Goal: Transaction & Acquisition: Obtain resource

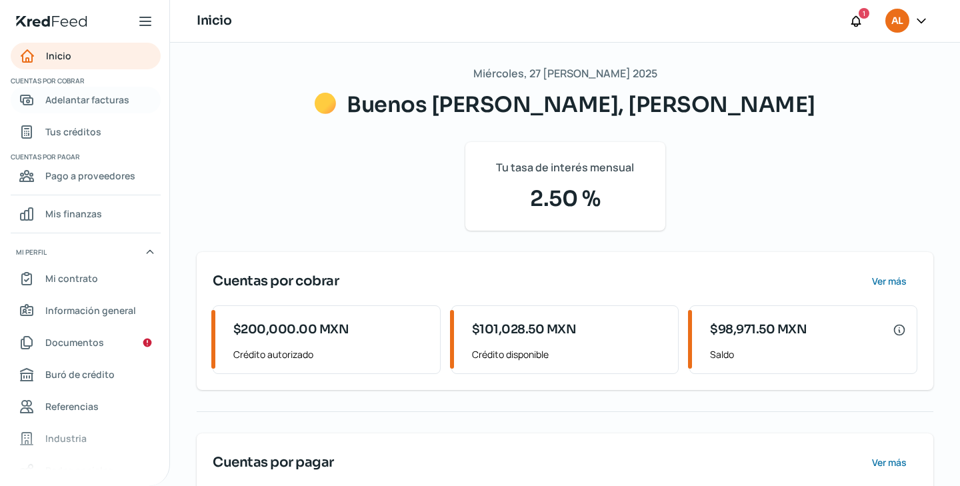
click at [101, 105] on span "Adelantar facturas" at bounding box center [87, 99] width 84 height 17
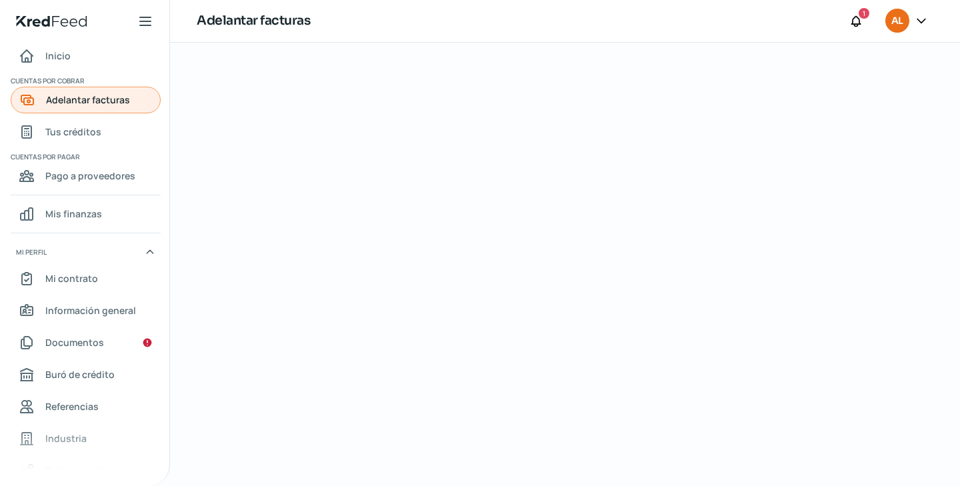
click at [120, 100] on span "Adelantar facturas" at bounding box center [88, 99] width 84 height 17
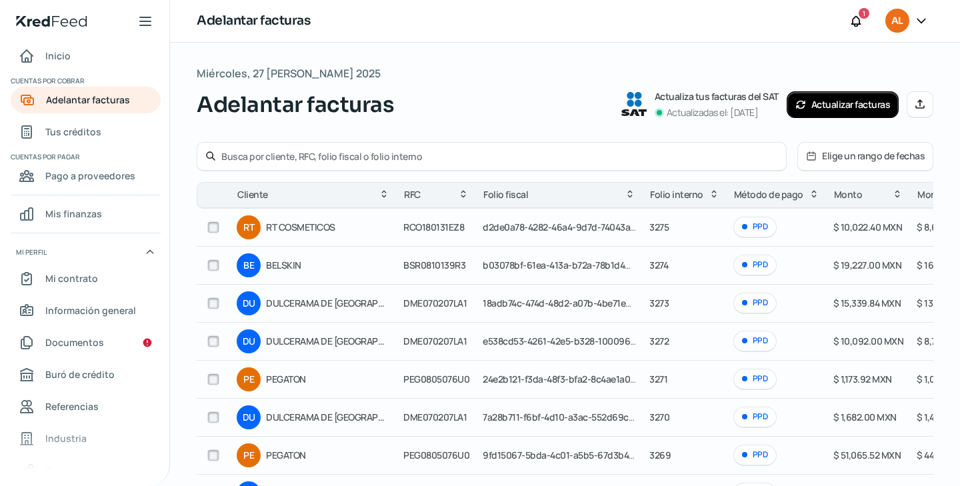
click at [286, 149] on div at bounding box center [492, 156] width 590 height 29
click at [286, 158] on input "text" at bounding box center [499, 156] width 557 height 13
paste input "3258"
type input "3258"
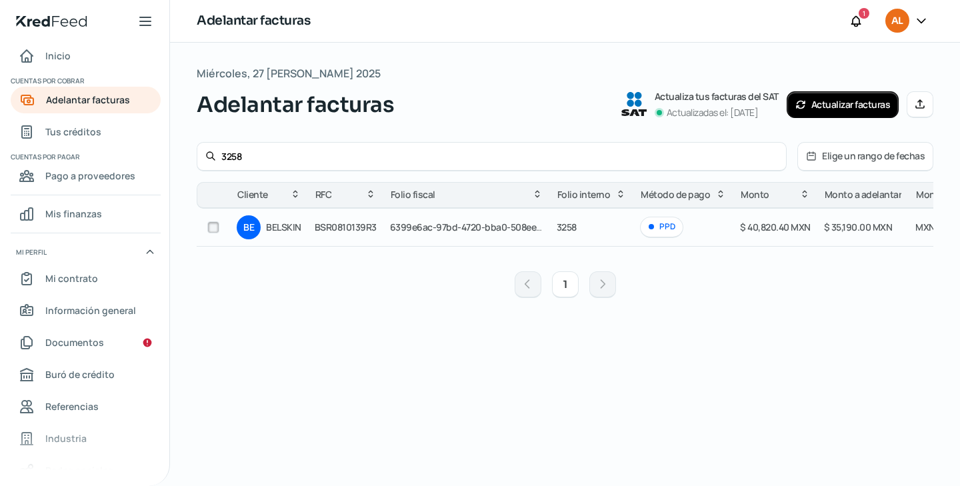
click at [211, 228] on input "checkbox" at bounding box center [213, 227] width 12 height 12
checkbox input "true"
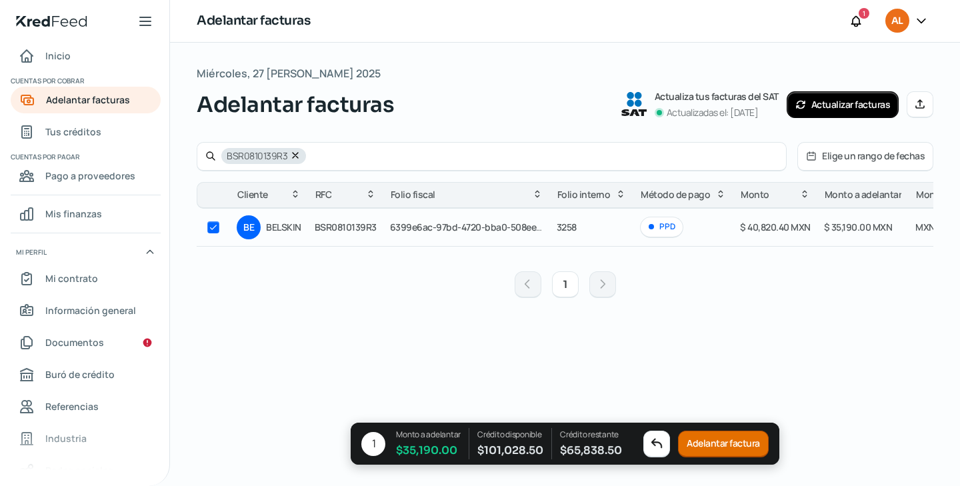
click at [696, 439] on button "Adelantar factura" at bounding box center [723, 444] width 91 height 27
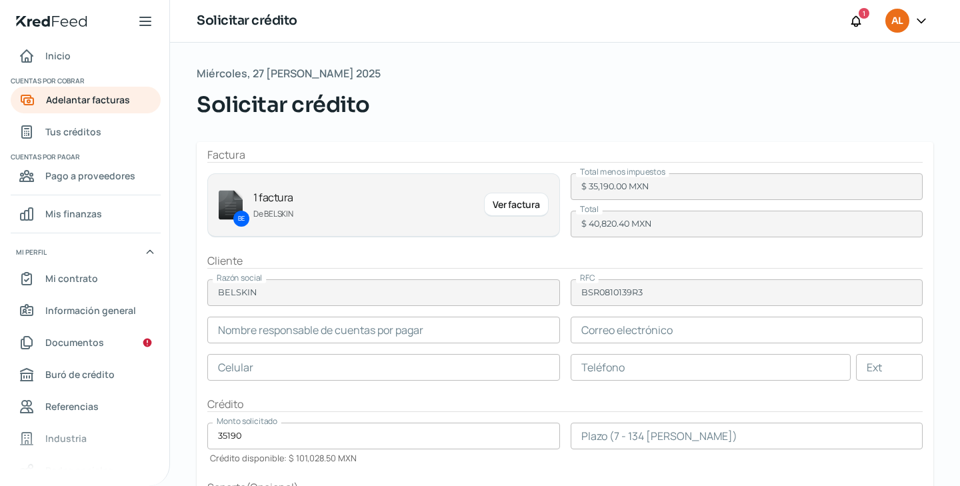
type input "[PERSON_NAME]"
type input "[EMAIL_ADDRESS][DOMAIN_NAME]"
type input "33 - 3271 - 8879"
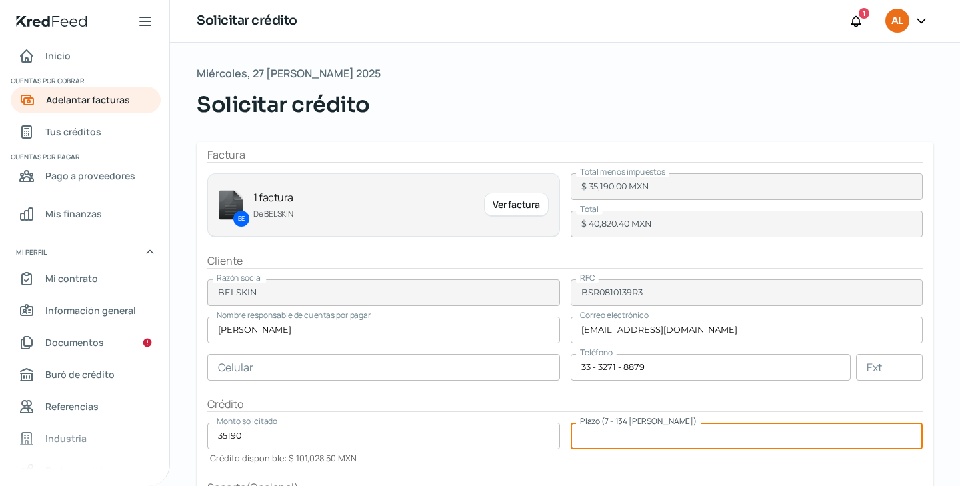
click at [637, 429] on input "number" at bounding box center [747, 436] width 353 height 27
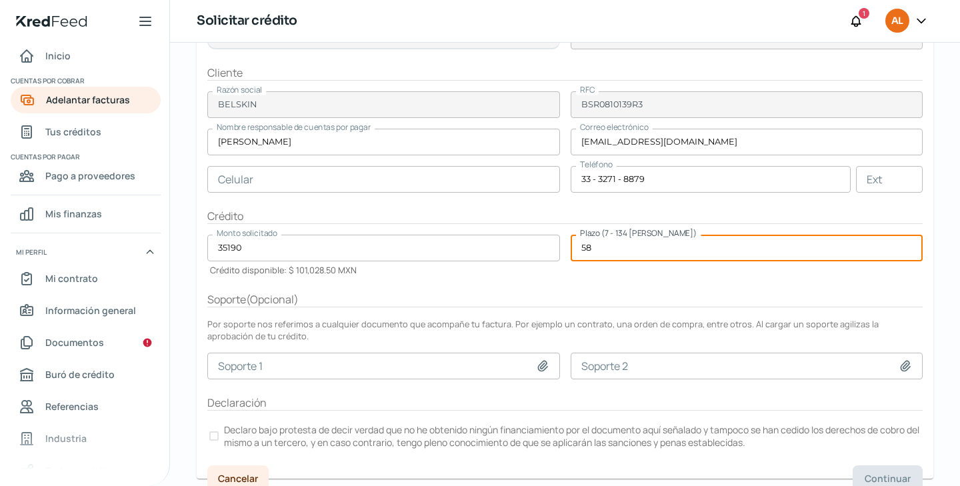
scroll to position [201, 0]
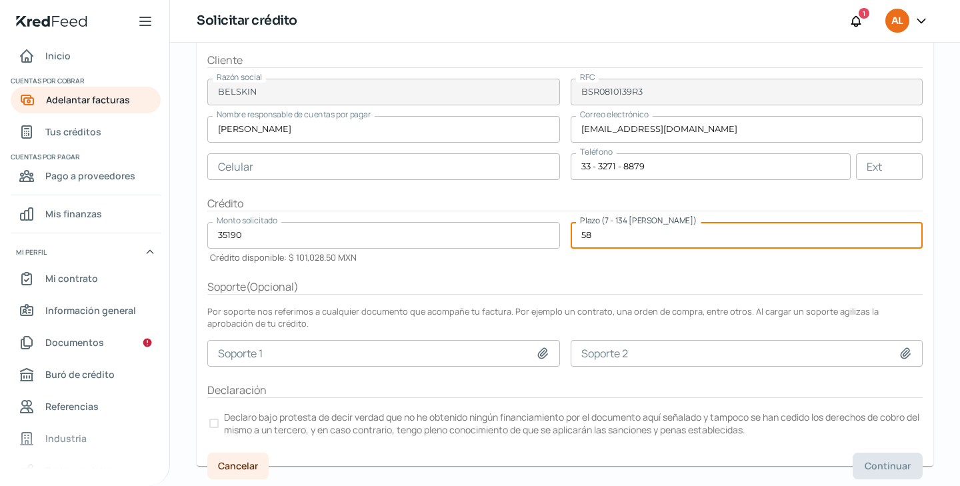
type input "58"
click at [312, 427] on p "Declaro bajo protesta de decir verdad que no he obtenido ningún financiamiento …" at bounding box center [572, 423] width 697 height 25
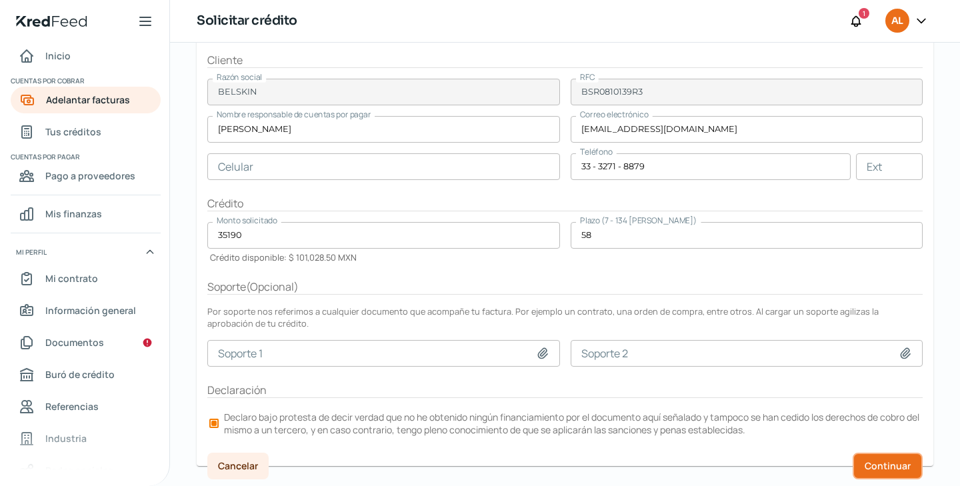
click at [865, 461] on span "Continuar" at bounding box center [888, 465] width 46 height 9
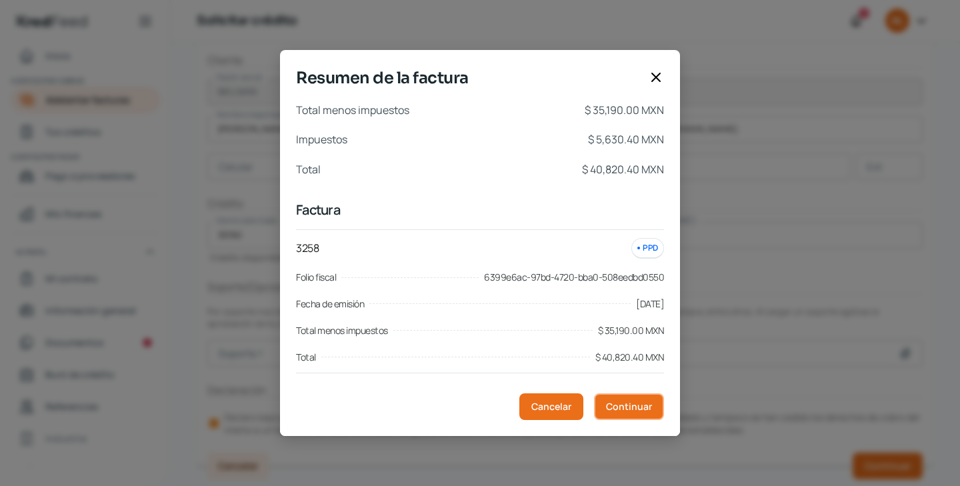
click at [621, 402] on span "Continuar" at bounding box center [629, 406] width 46 height 9
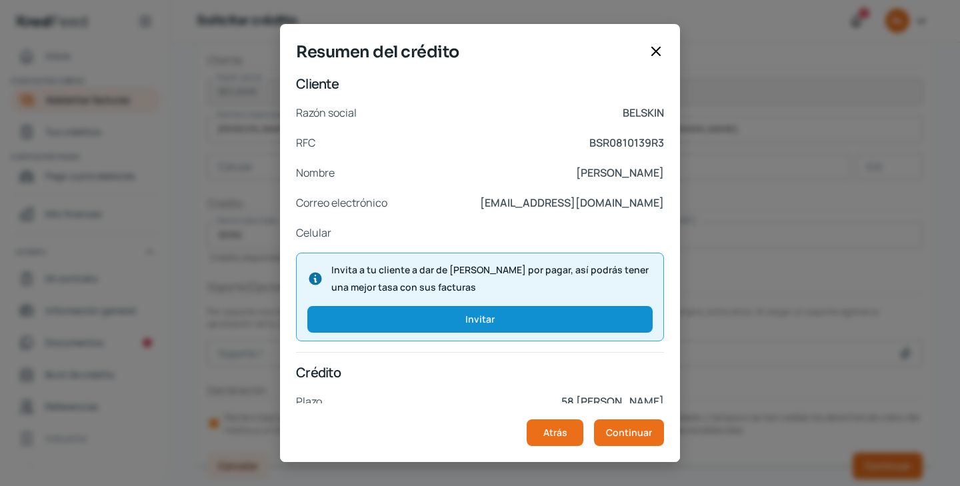
scroll to position [233, 0]
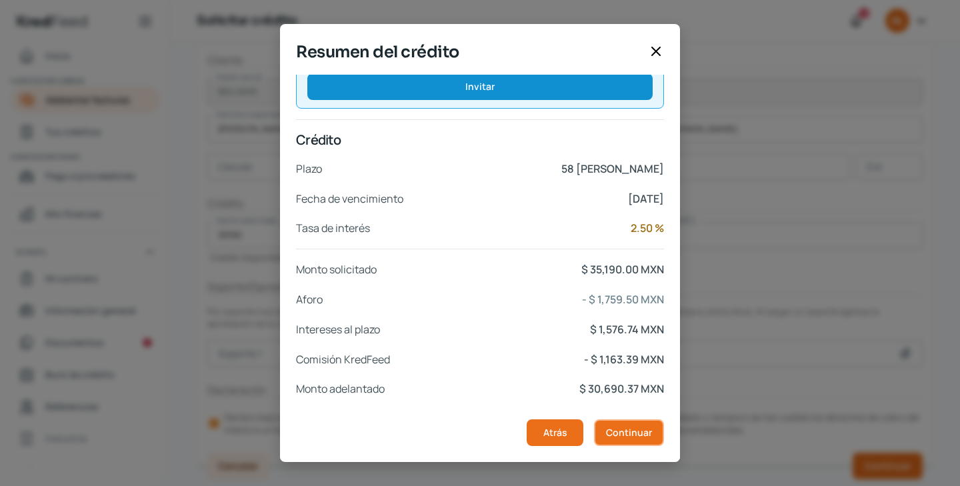
click at [620, 425] on button "Continuar" at bounding box center [629, 432] width 70 height 27
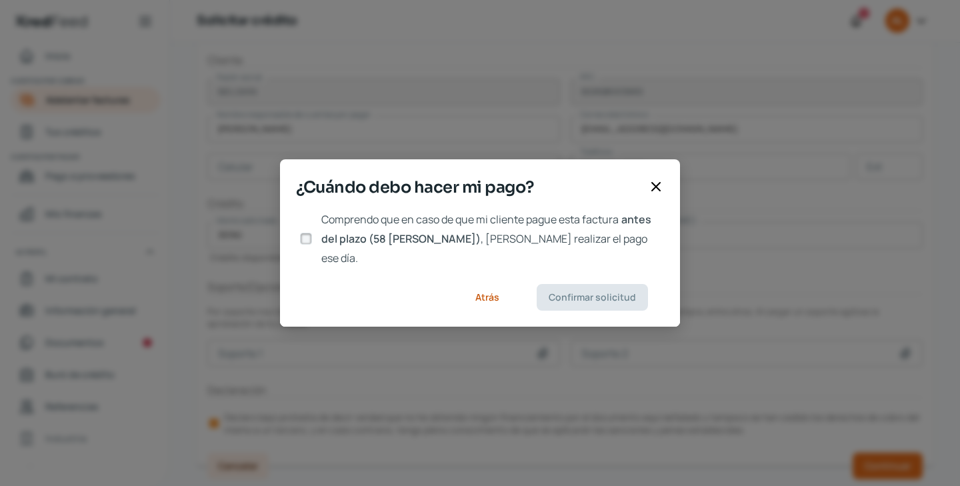
click at [463, 223] on span "Comprendo que en caso de que mi cliente pague esta factura" at bounding box center [469, 219] width 297 height 15
click at [312, 233] on input "Comprendo que en caso de que mi cliente pague esta factura antes del plazo (58 …" at bounding box center [306, 239] width 12 height 12
checkbox input "true"
click at [565, 293] on span "Confirmar solicitud" at bounding box center [592, 297] width 87 height 9
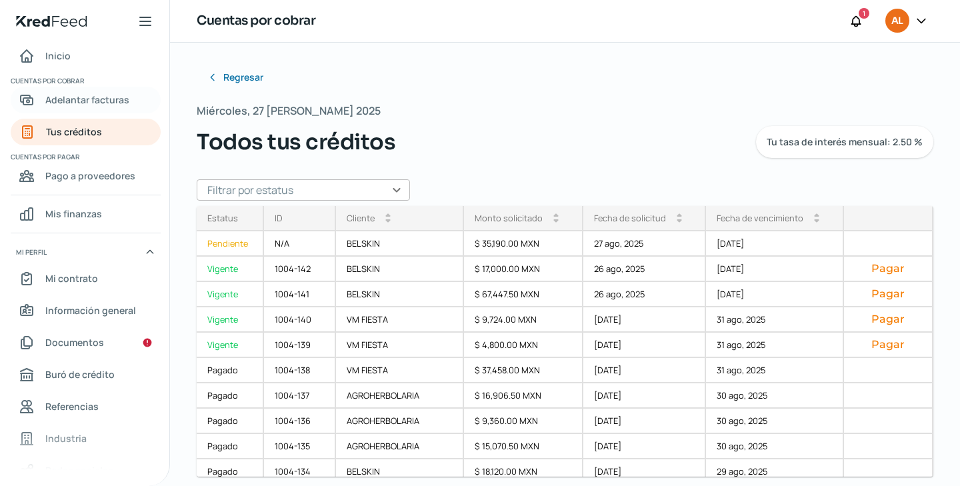
click at [98, 111] on link "Adelantar facturas" at bounding box center [86, 100] width 150 height 27
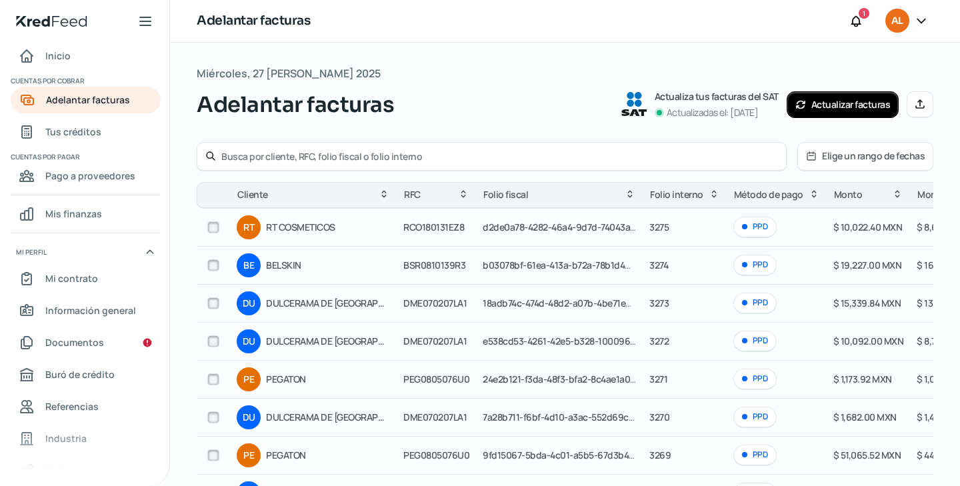
click at [318, 152] on input "text" at bounding box center [499, 156] width 557 height 13
paste input "3259"
type input "3259"
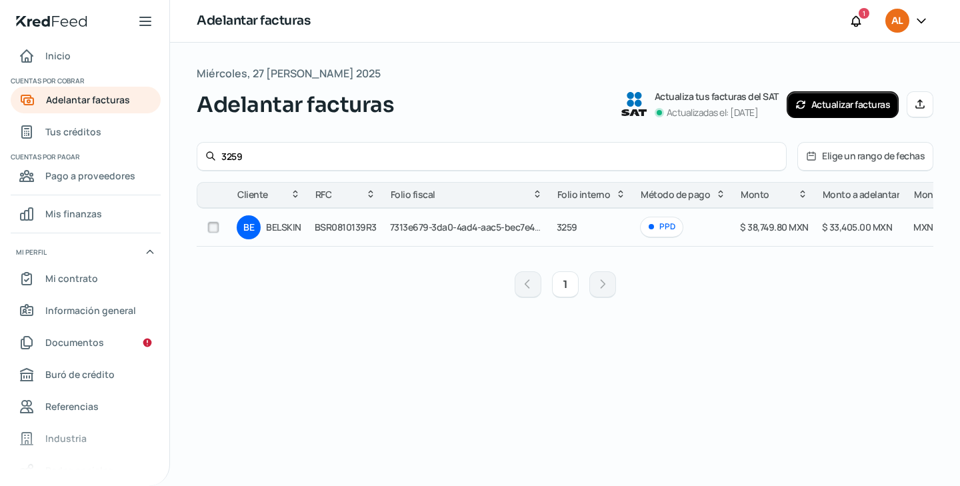
click at [217, 228] on input "checkbox" at bounding box center [213, 227] width 12 height 12
checkbox input "true"
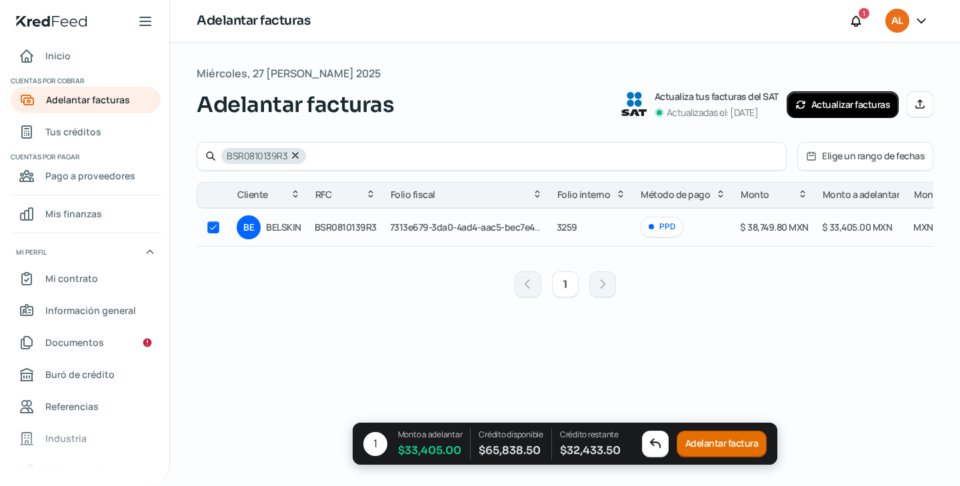
click at [702, 442] on button "Adelantar factura" at bounding box center [722, 444] width 91 height 27
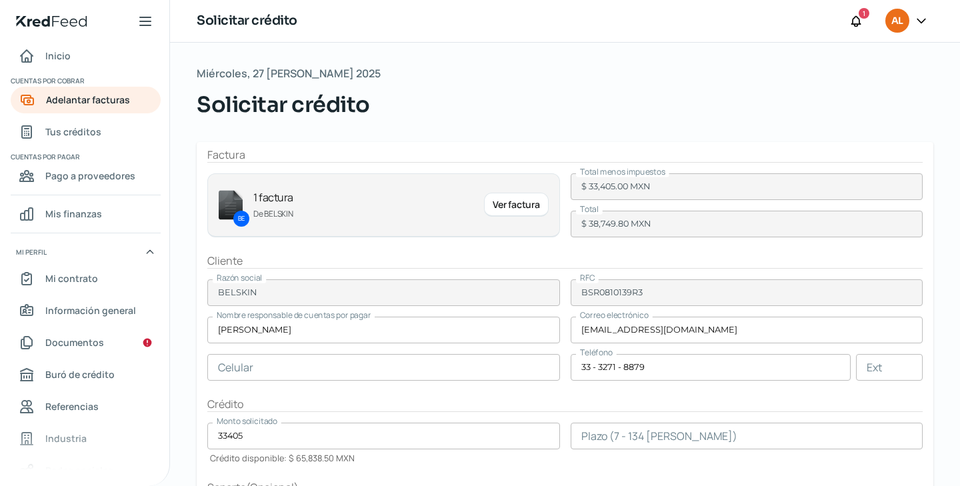
scroll to position [157, 0]
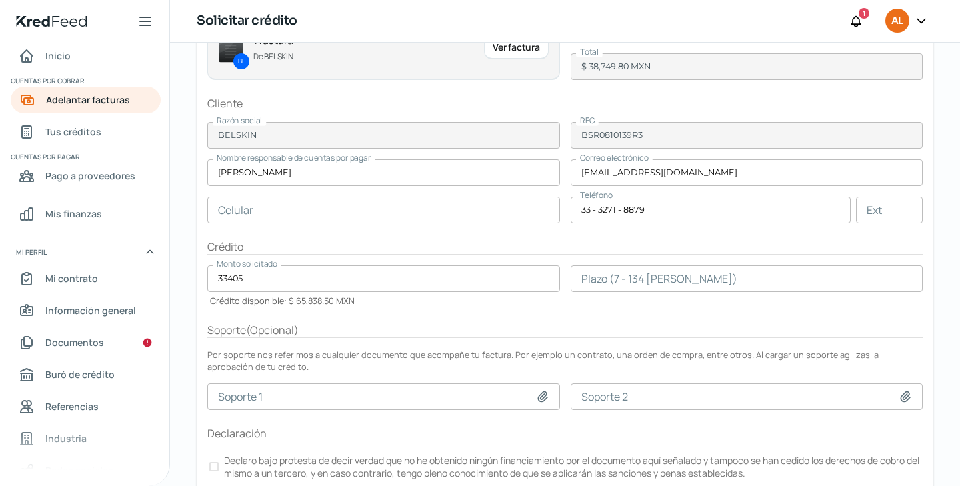
click at [656, 279] on input "number" at bounding box center [747, 278] width 353 height 27
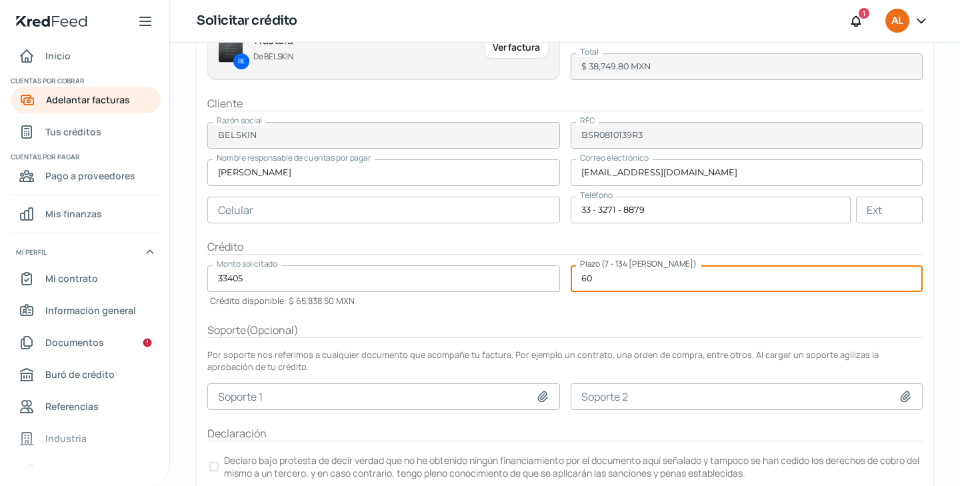
type input "60"
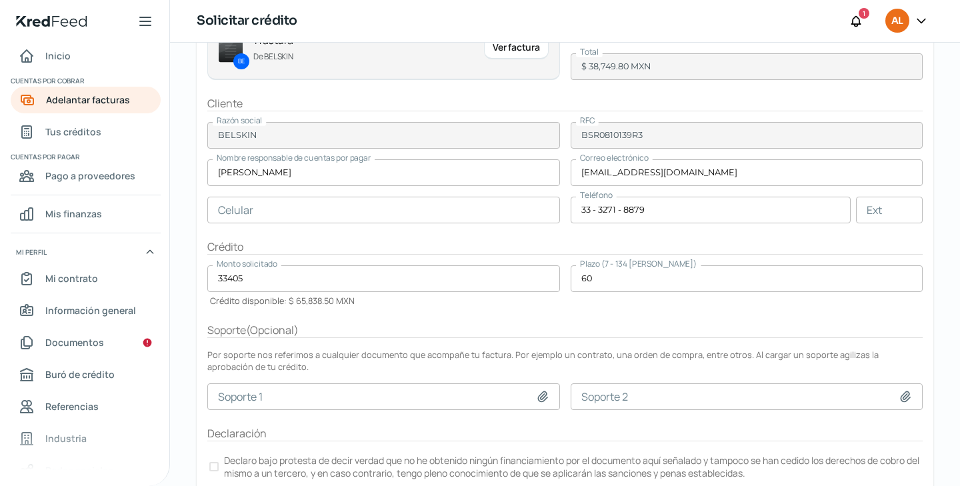
click at [542, 454] on p "Declaro bajo protesta de decir verdad que no he obtenido ningún financiamiento …" at bounding box center [572, 466] width 697 height 25
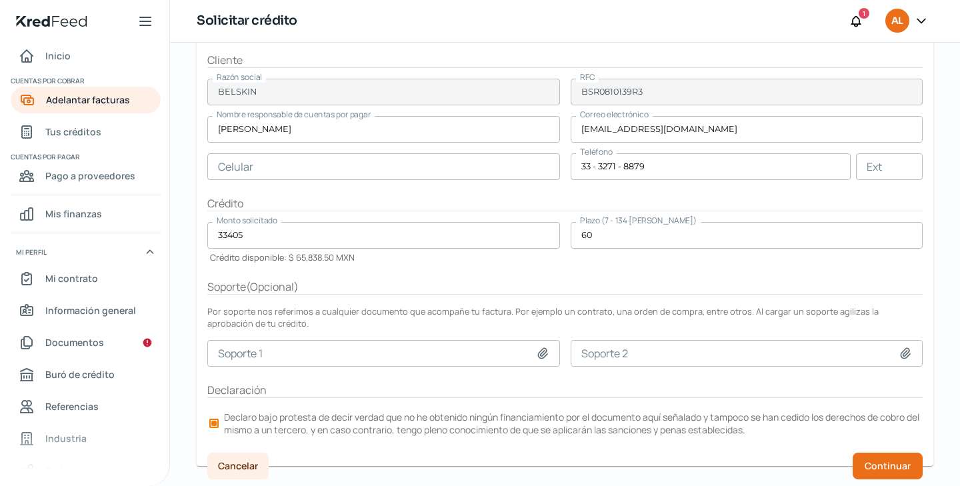
click at [847, 460] on div "Cancelar Continuar" at bounding box center [565, 466] width 737 height 27
click at [865, 461] on span "Continuar" at bounding box center [888, 465] width 46 height 9
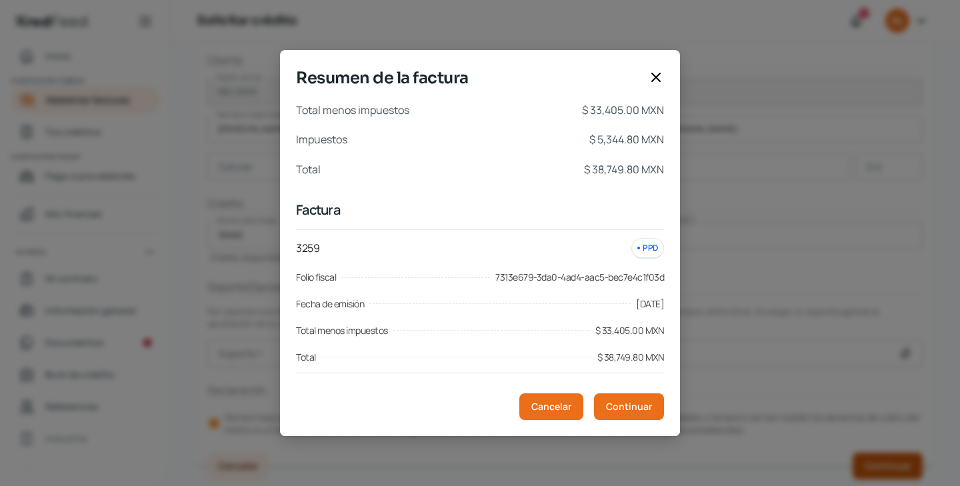
click at [876, 465] on div "Resumen de la factura Total menos impuestos $ 33,405.00 MXN Impuestos $ 5,344.8…" at bounding box center [480, 243] width 960 height 486
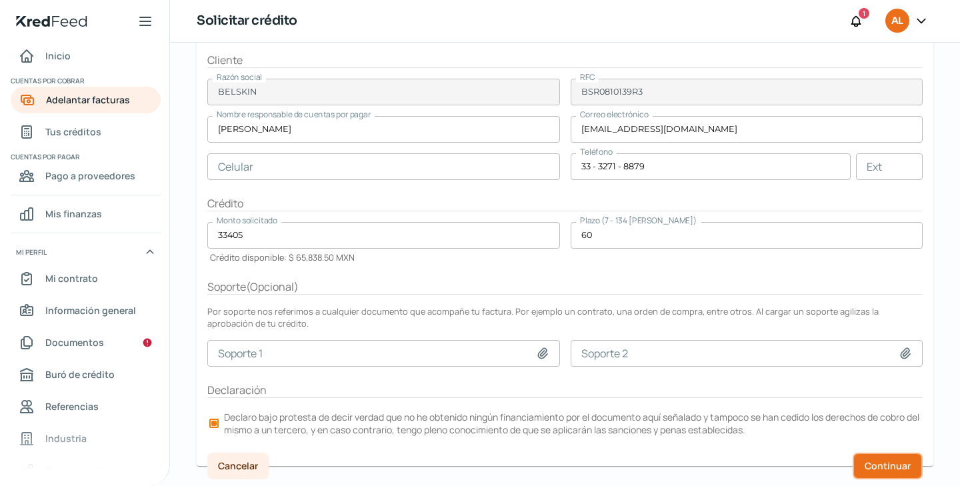
click at [870, 463] on span "Continuar" at bounding box center [888, 465] width 46 height 9
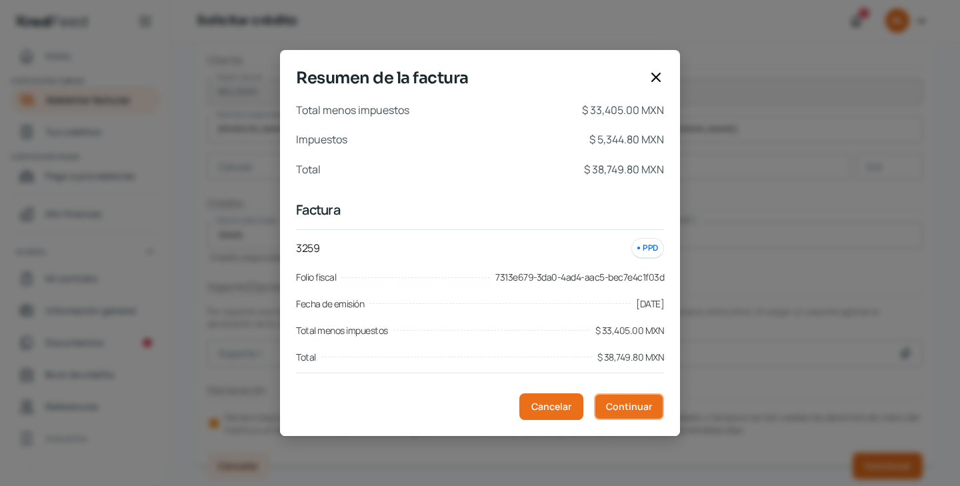
click at [610, 398] on button "Continuar" at bounding box center [629, 406] width 70 height 27
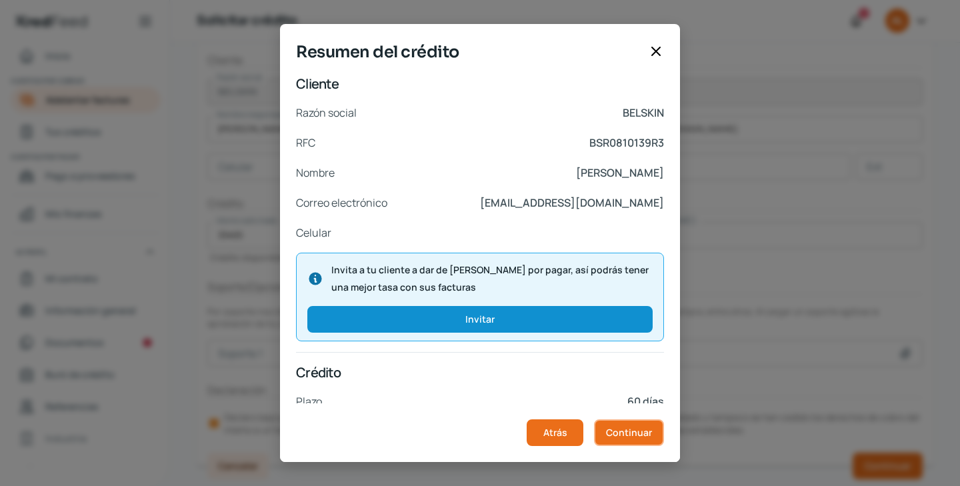
click at [618, 428] on span "Continuar" at bounding box center [629, 432] width 46 height 9
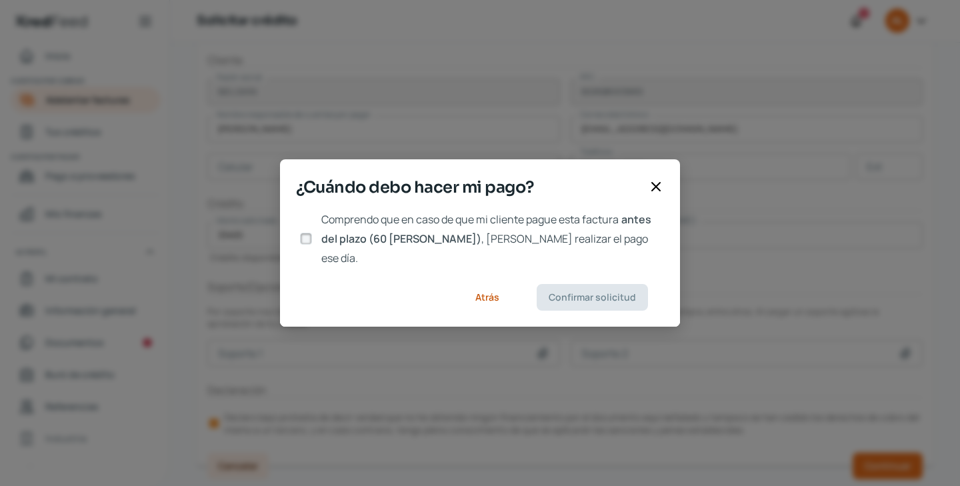
click at [508, 249] on span ", [PERSON_NAME] realizar el pago ese día." at bounding box center [484, 248] width 327 height 34
click at [312, 245] on input "Comprendo que en caso de que mi cliente pague esta factura antes del plazo (60 …" at bounding box center [306, 239] width 12 height 12
checkbox input "true"
click at [580, 293] on span "Confirmar solicitud" at bounding box center [592, 297] width 87 height 9
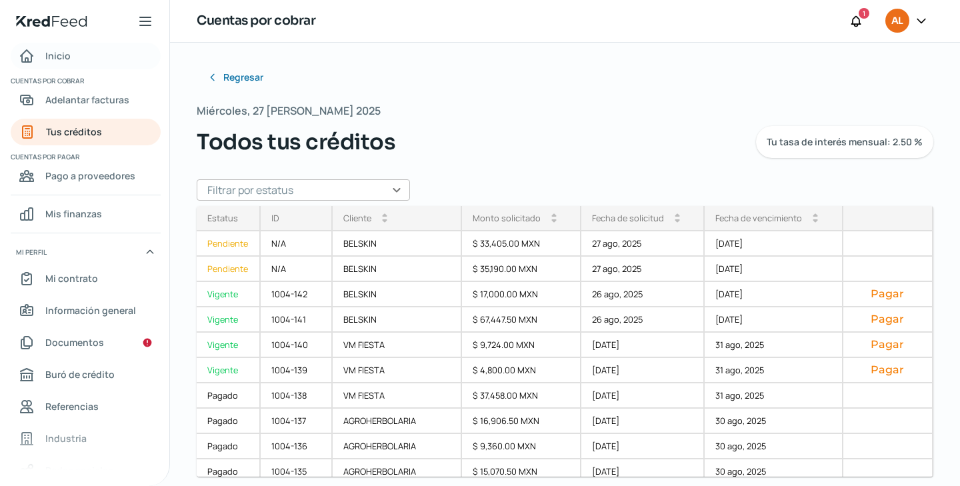
click at [60, 53] on span "Inicio" at bounding box center [57, 55] width 25 height 17
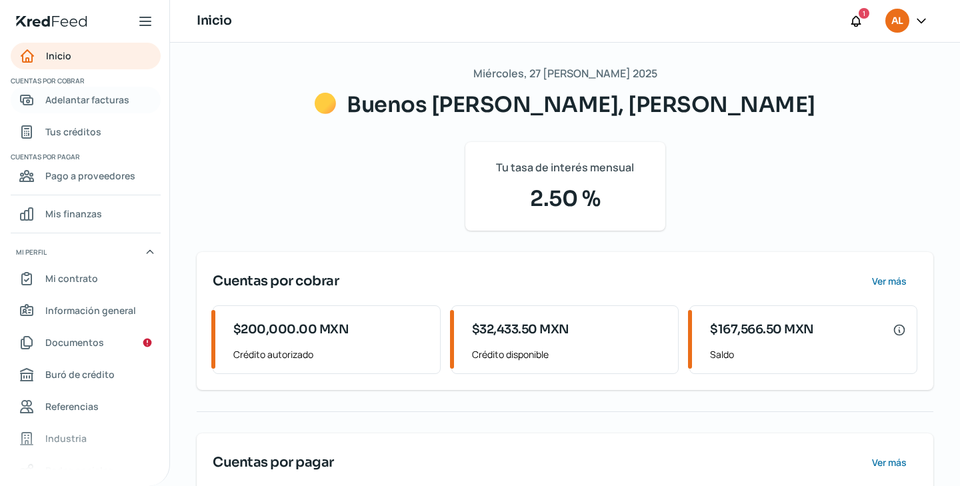
click at [95, 105] on span "Adelantar facturas" at bounding box center [87, 99] width 84 height 17
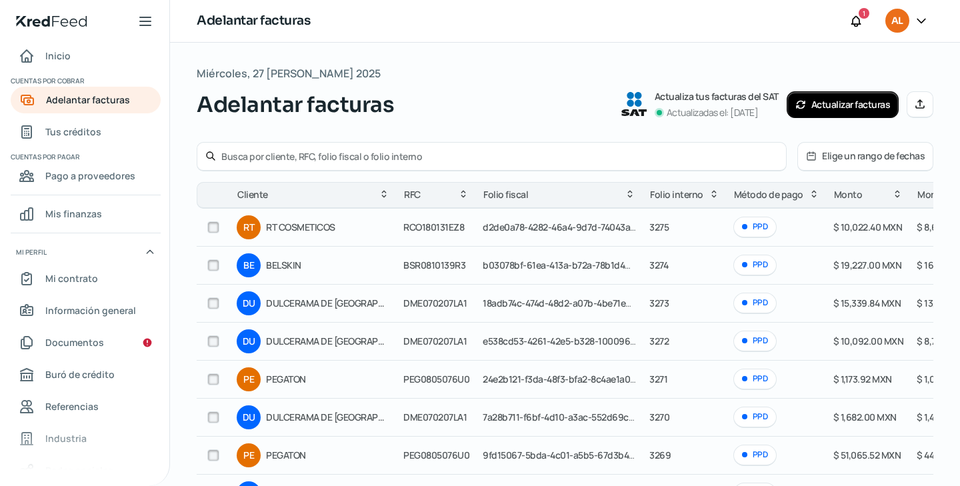
click at [257, 156] on input "text" at bounding box center [499, 156] width 557 height 13
paste input "3270"
type input "3270"
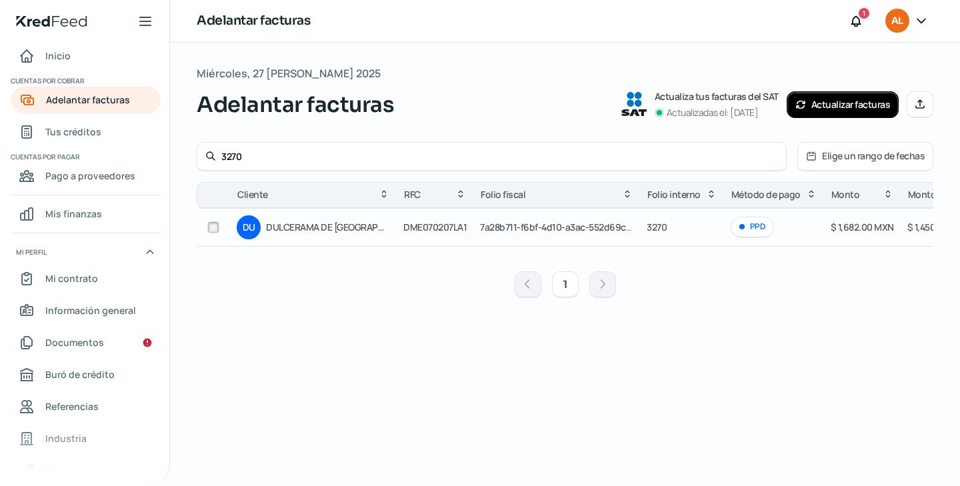
click at [213, 225] on input "checkbox" at bounding box center [213, 227] width 12 height 12
checkbox input "true"
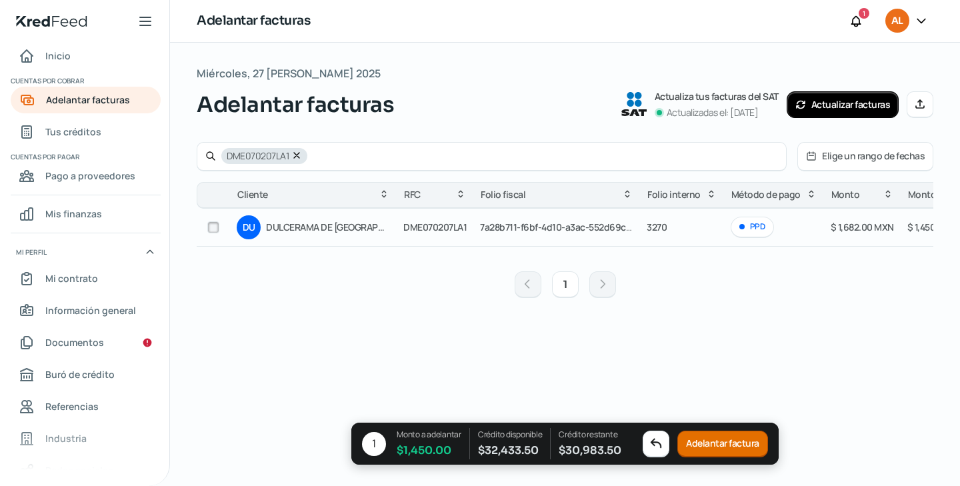
checkbox input "false"
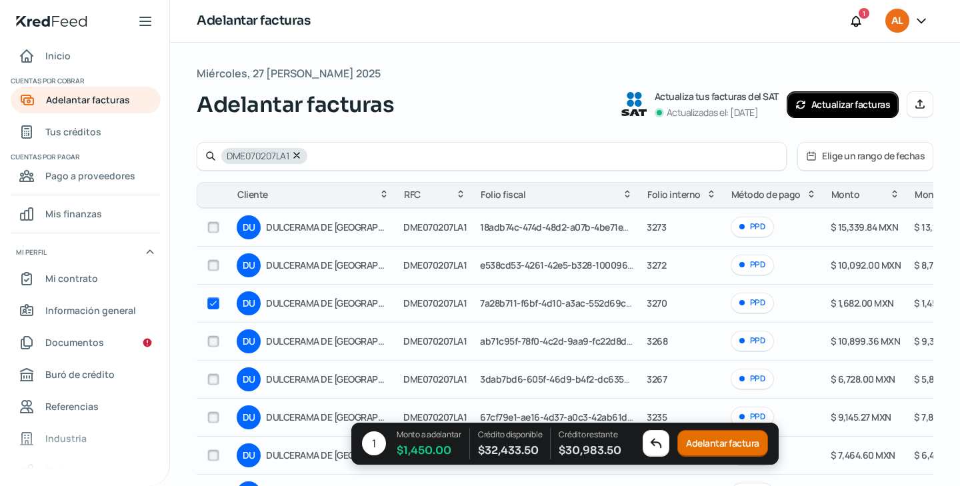
click at [704, 447] on button "Adelantar factura" at bounding box center [723, 444] width 91 height 27
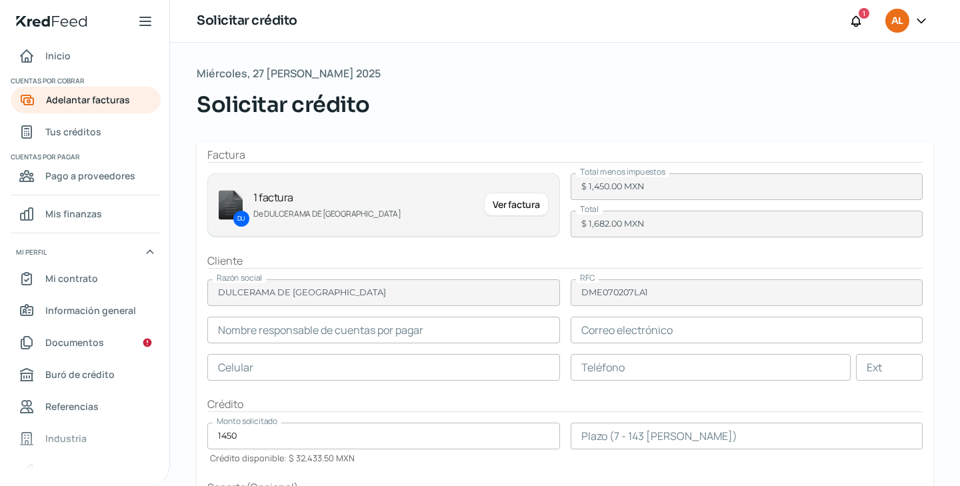
type input "[PERSON_NAME]"
type input "[EMAIL_ADDRESS][DOMAIN_NAME]"
type input "52 - 3334 - 4119"
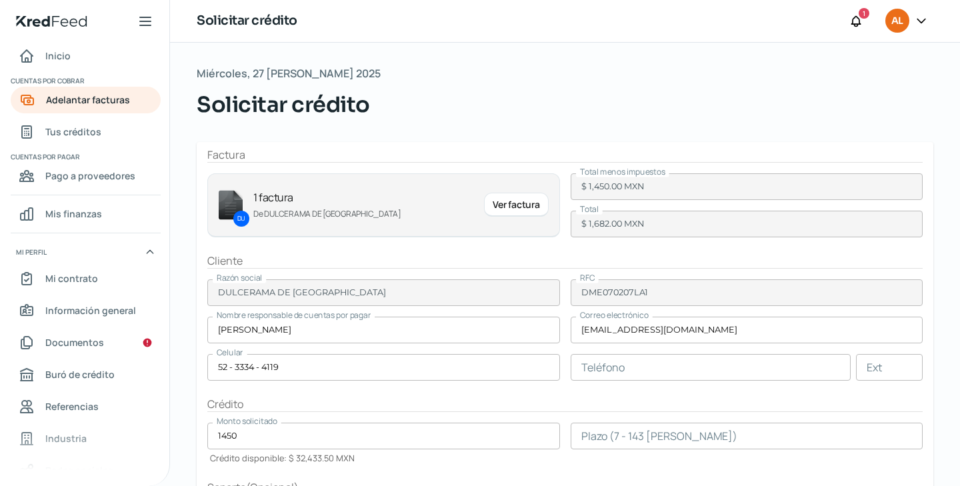
scroll to position [201, 0]
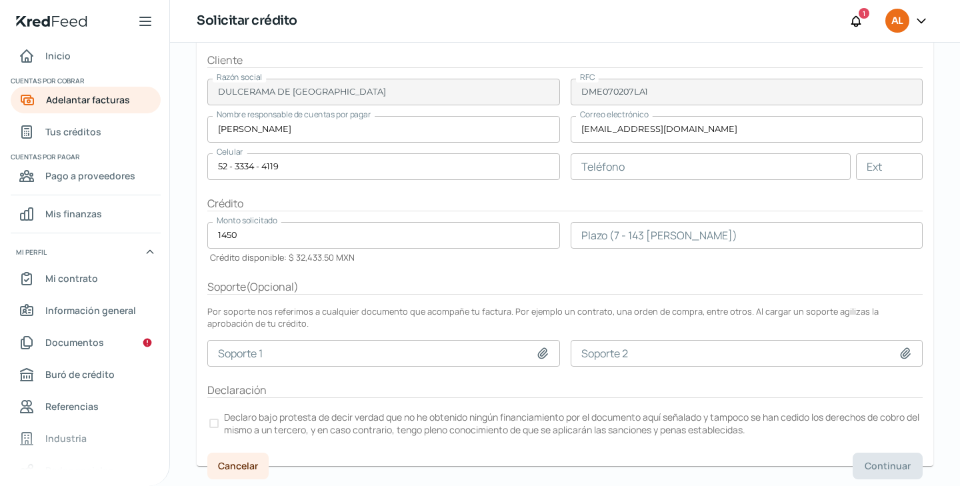
click at [626, 231] on input "number" at bounding box center [747, 235] width 353 height 27
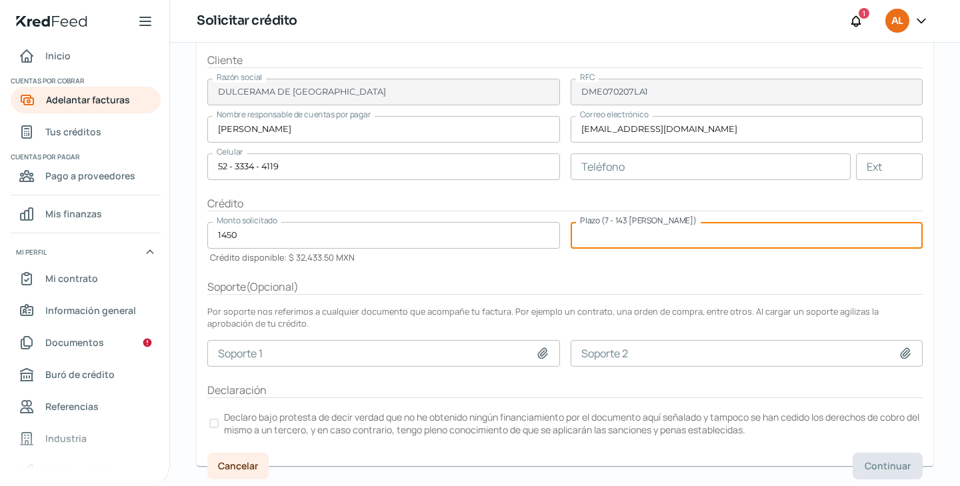
type input "5"
type input "60"
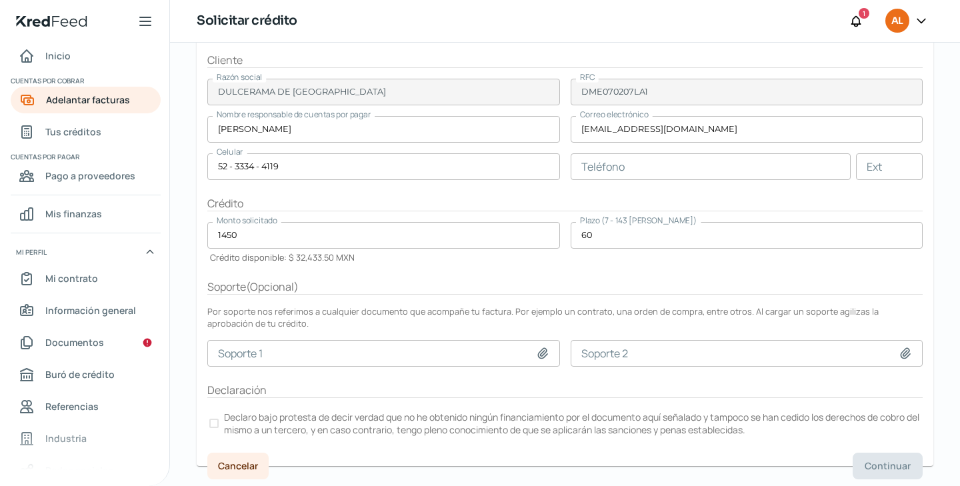
click at [704, 411] on p "Declaro bajo protesta de decir verdad que no he obtenido ningún financiamiento …" at bounding box center [572, 423] width 697 height 25
click at [855, 455] on button "Continuar" at bounding box center [888, 466] width 70 height 27
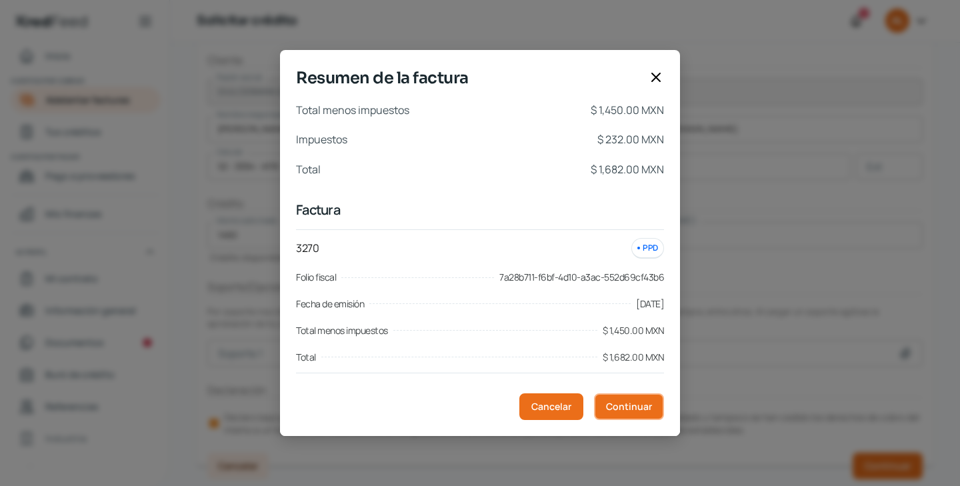
click at [608, 400] on button "Continuar" at bounding box center [629, 406] width 70 height 27
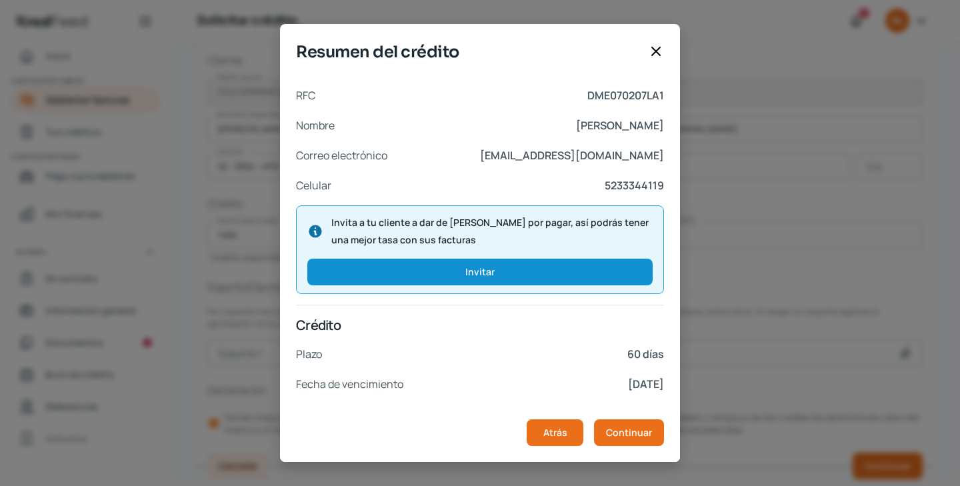
scroll to position [157, 0]
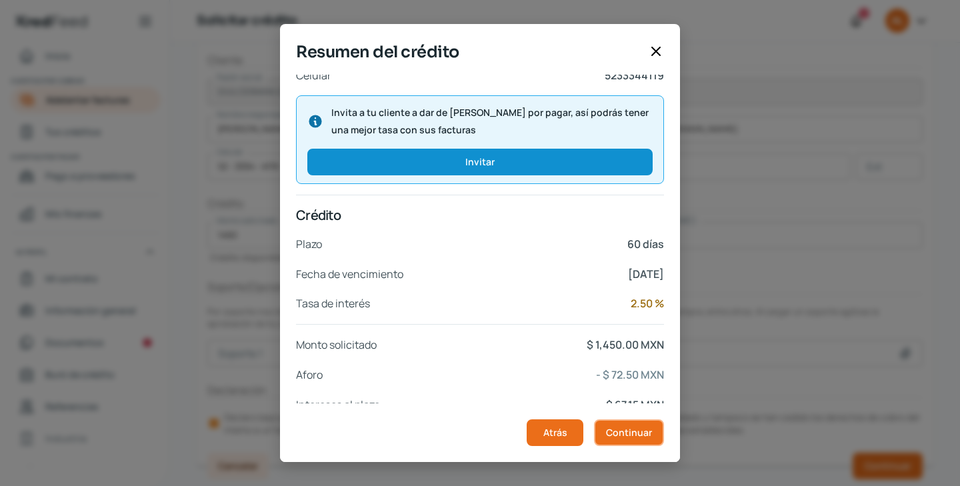
click at [636, 428] on span "Continuar" at bounding box center [629, 432] width 46 height 9
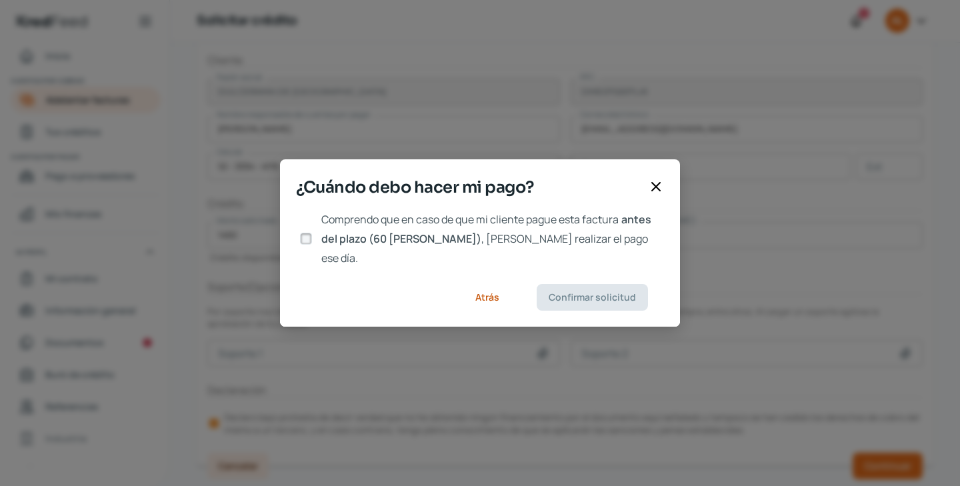
click at [459, 227] on span "Comprendo que en caso de que mi cliente pague esta factura" at bounding box center [469, 219] width 297 height 15
click at [312, 234] on input "Comprendo que en caso de que mi cliente pague esta factura antes del plazo (60 …" at bounding box center [306, 239] width 12 height 12
checkbox input "true"
click at [562, 293] on span "Confirmar solicitud" at bounding box center [592, 297] width 87 height 9
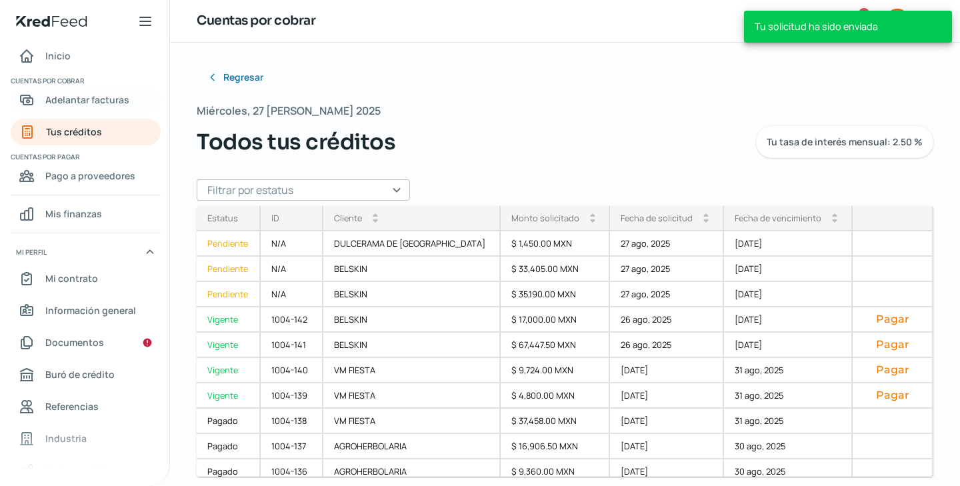
click at [121, 110] on link "Adelantar facturas" at bounding box center [86, 100] width 150 height 27
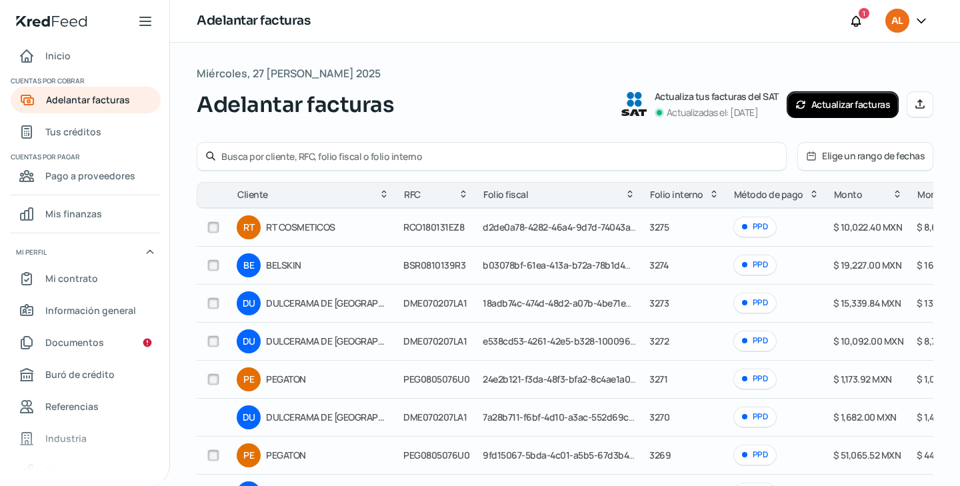
click at [320, 153] on input "text" at bounding box center [499, 156] width 557 height 13
paste input "3272"
type input "3272"
click at [681, 148] on div "3272" at bounding box center [492, 156] width 590 height 29
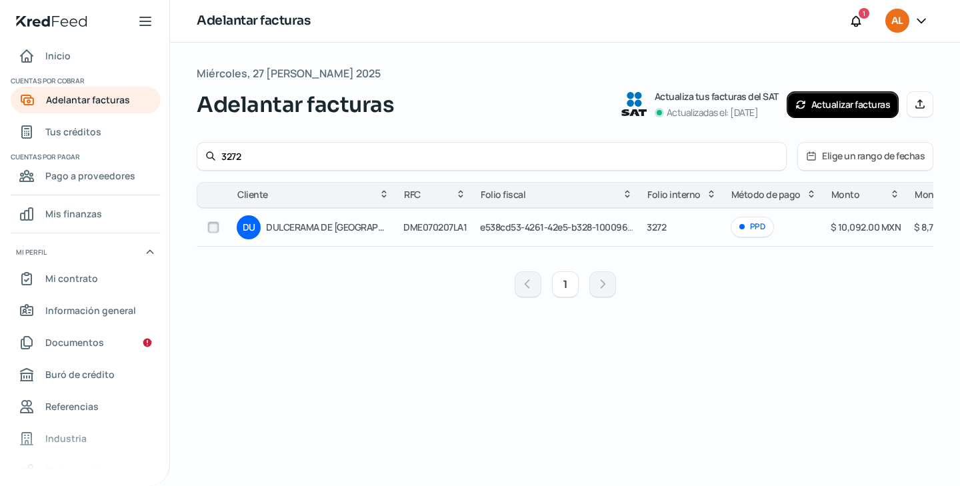
click at [327, 230] on span "DULCERAMA DE [GEOGRAPHIC_DATA]" at bounding box center [328, 227] width 124 height 16
click at [215, 227] on input "checkbox" at bounding box center [213, 227] width 12 height 12
checkbox input "true"
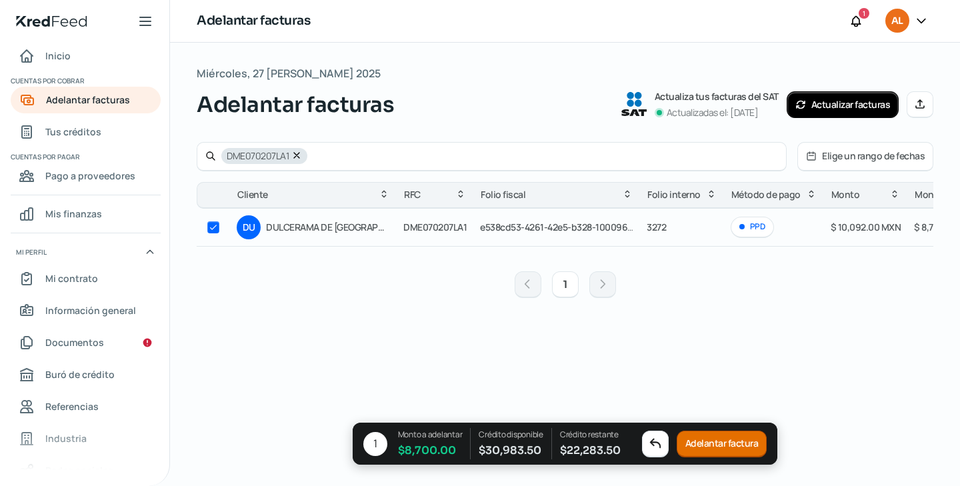
click at [700, 445] on button "Adelantar factura" at bounding box center [722, 444] width 91 height 27
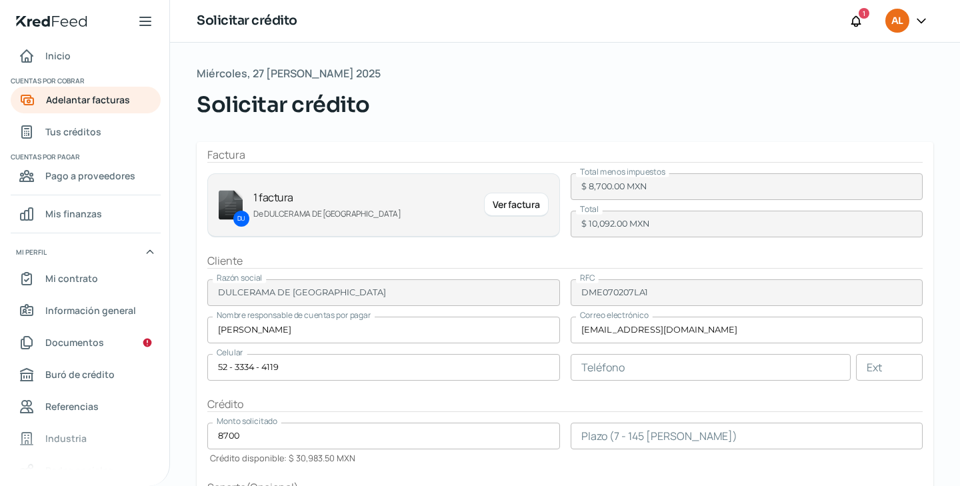
scroll to position [201, 0]
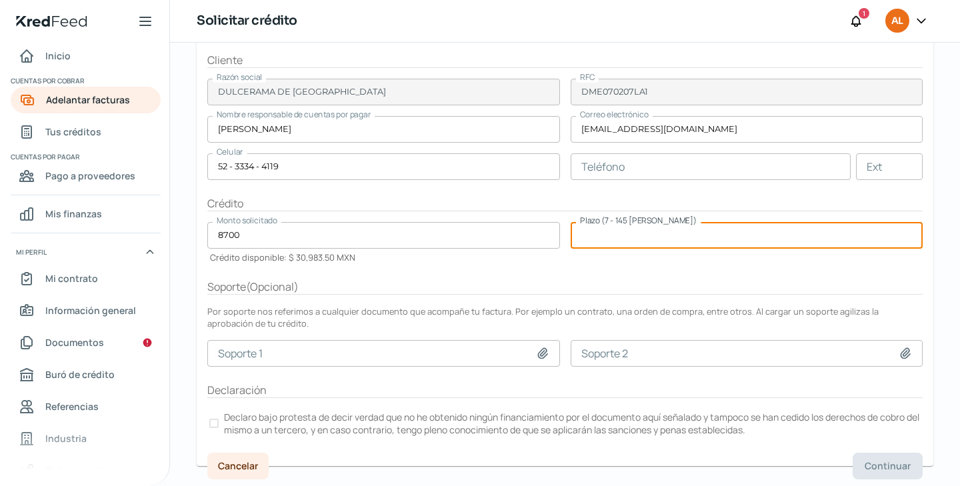
click at [663, 230] on input "number" at bounding box center [747, 235] width 353 height 27
type input "60"
click at [632, 417] on p "Declaro bajo protesta de decir verdad que no he obtenido ningún financiamiento …" at bounding box center [572, 423] width 697 height 25
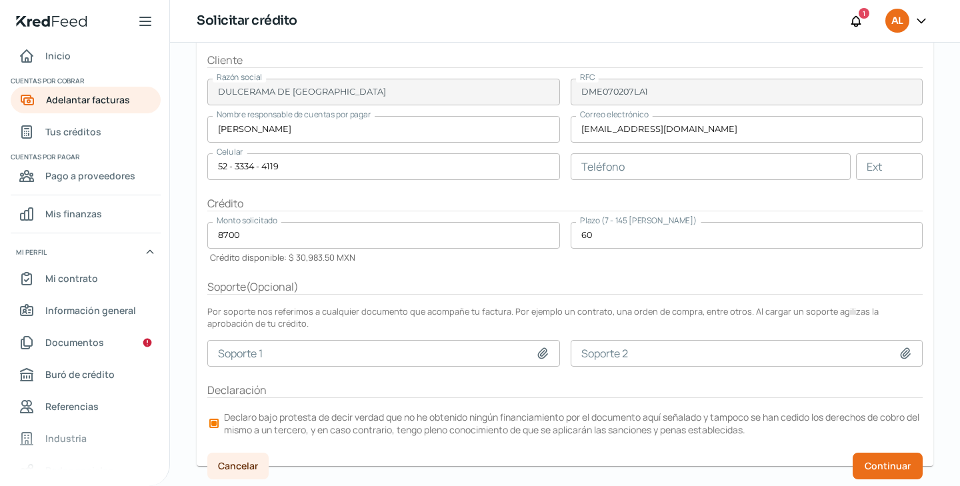
click at [700, 349] on input at bounding box center [747, 353] width 353 height 27
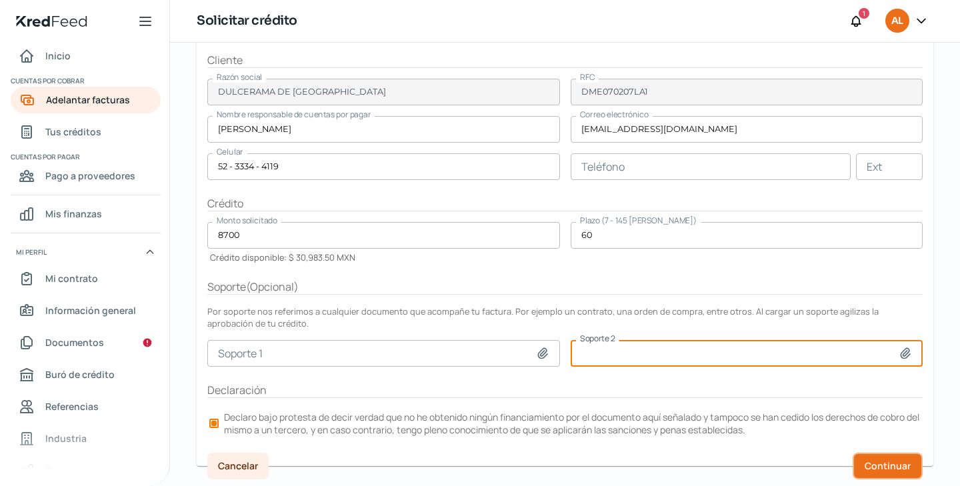
click at [876, 461] on span "Continuar" at bounding box center [888, 465] width 46 height 9
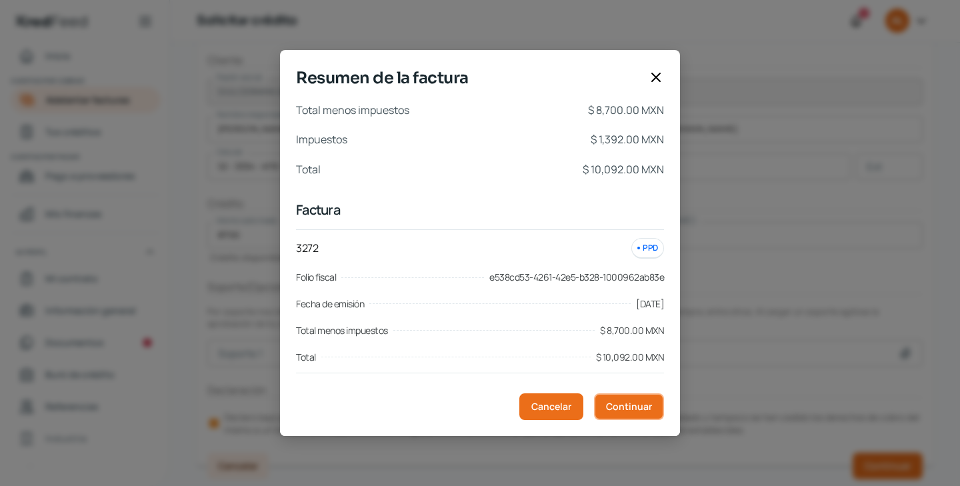
click at [622, 395] on button "Continuar" at bounding box center [629, 406] width 70 height 27
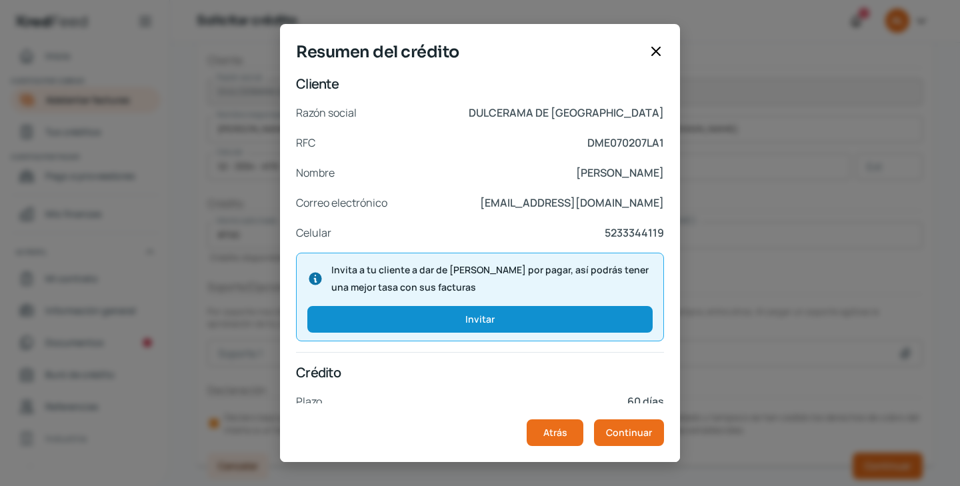
scroll to position [233, 0]
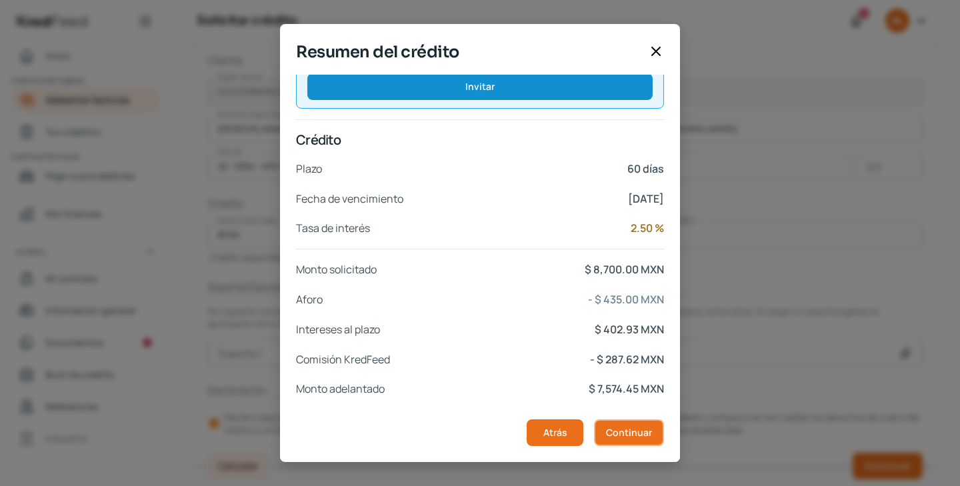
click at [636, 435] on span "Continuar" at bounding box center [629, 432] width 46 height 9
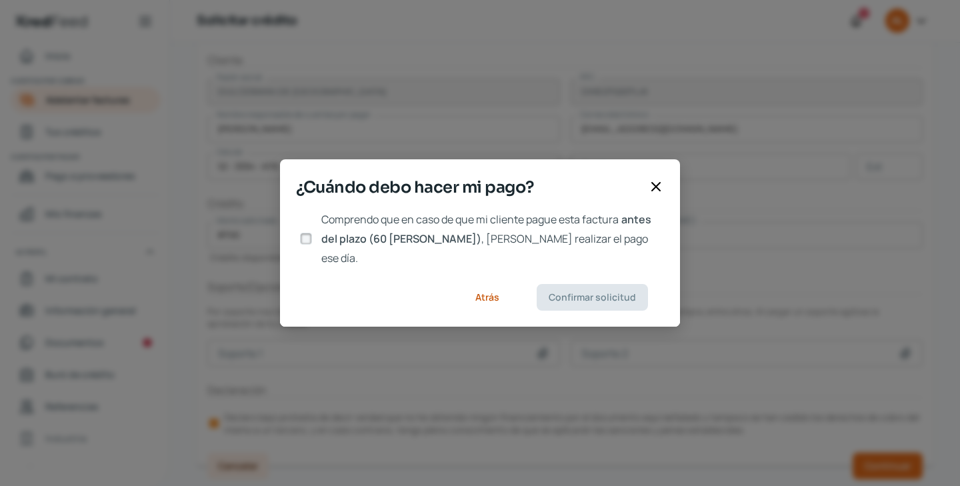
click at [483, 250] on span ", [PERSON_NAME] realizar el pago ese día." at bounding box center [484, 248] width 327 height 34
click at [312, 245] on input "Comprendo que en caso de que mi cliente pague esta factura antes del plazo (60 …" at bounding box center [306, 239] width 12 height 12
checkbox input "true"
click at [569, 293] on span "Confirmar solicitud" at bounding box center [592, 297] width 87 height 9
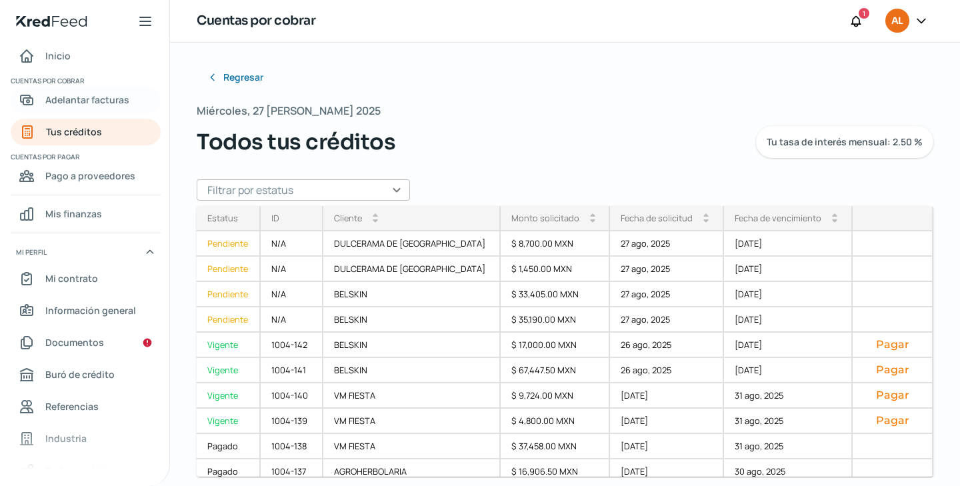
click at [114, 107] on span "Adelantar facturas" at bounding box center [87, 99] width 84 height 17
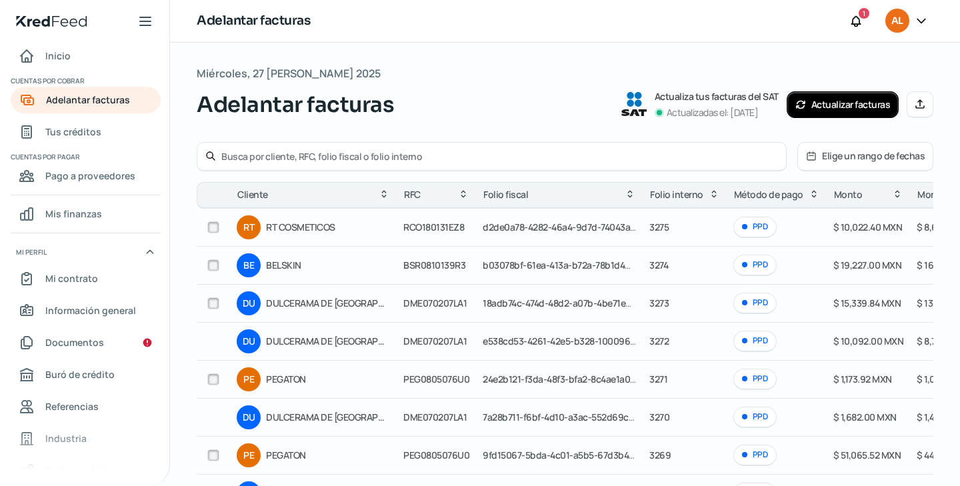
click at [297, 153] on input "text" at bounding box center [499, 156] width 557 height 13
paste input "3273"
type input "3273"
click at [297, 153] on input "3273" at bounding box center [499, 156] width 557 height 13
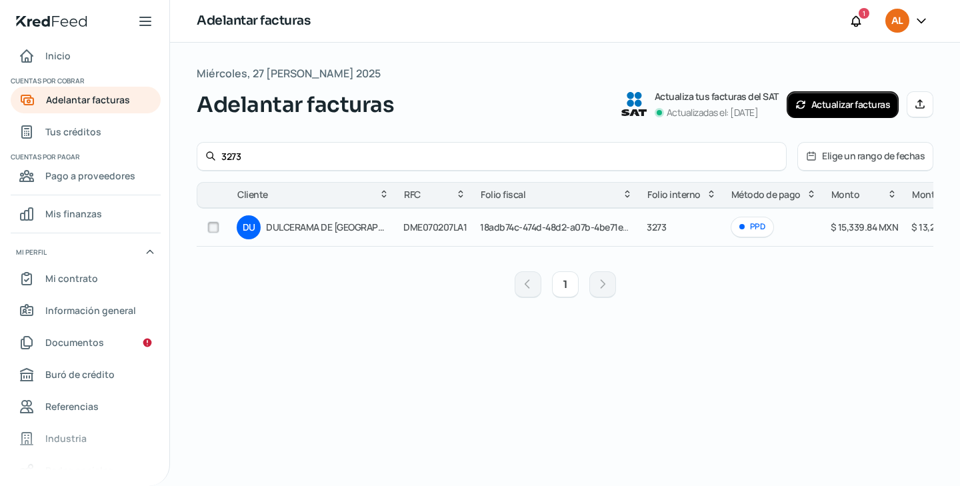
click at [209, 223] on input "checkbox" at bounding box center [213, 227] width 12 height 12
checkbox input "true"
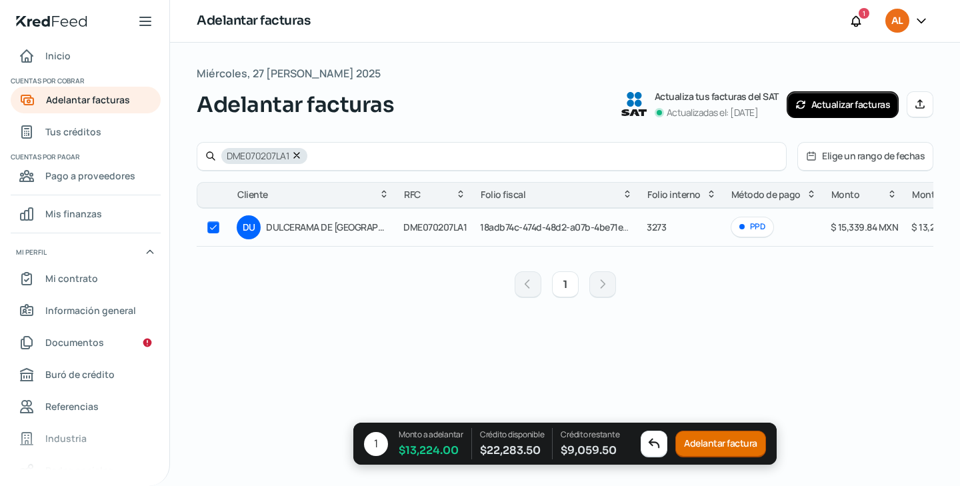
click at [714, 442] on button "Adelantar factura" at bounding box center [721, 444] width 91 height 27
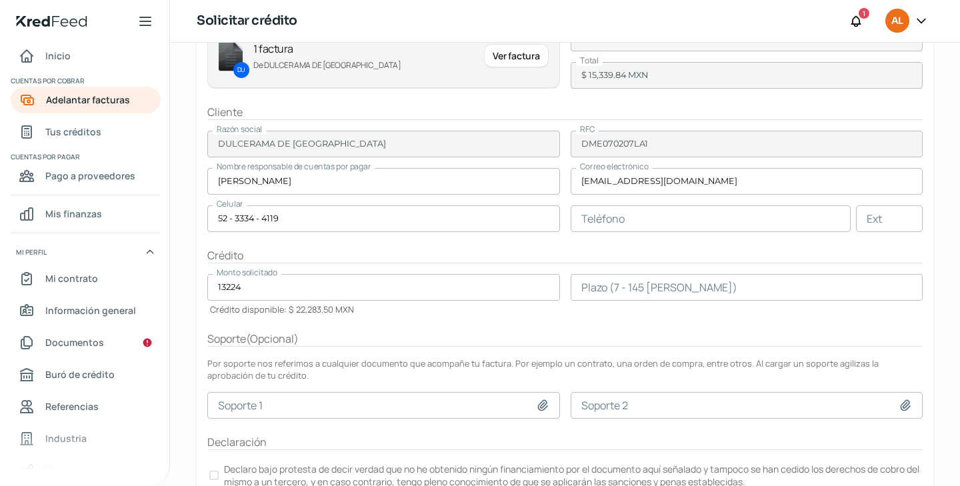
scroll to position [201, 0]
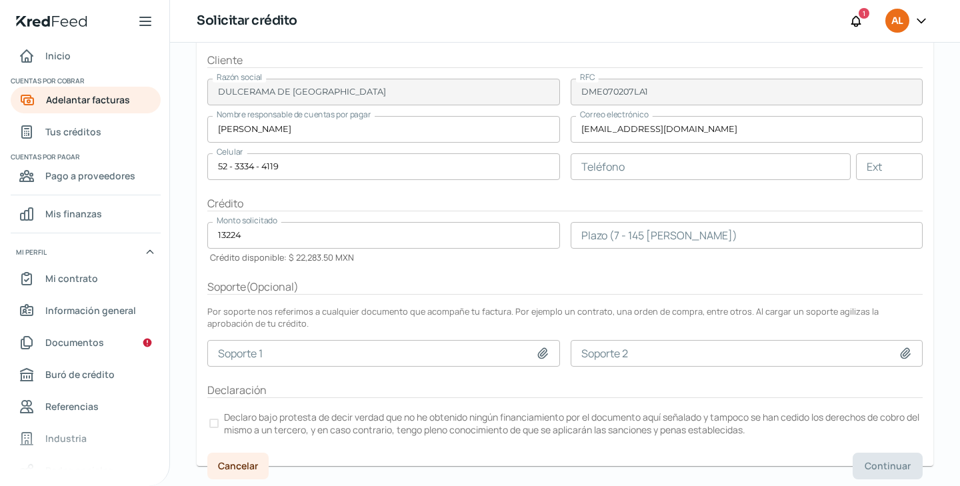
click at [648, 237] on input "number" at bounding box center [747, 235] width 353 height 27
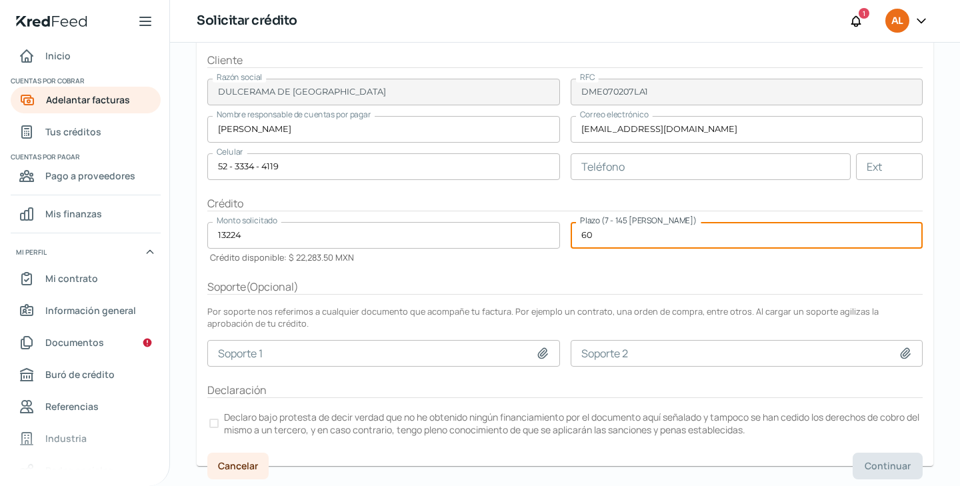
type input "60"
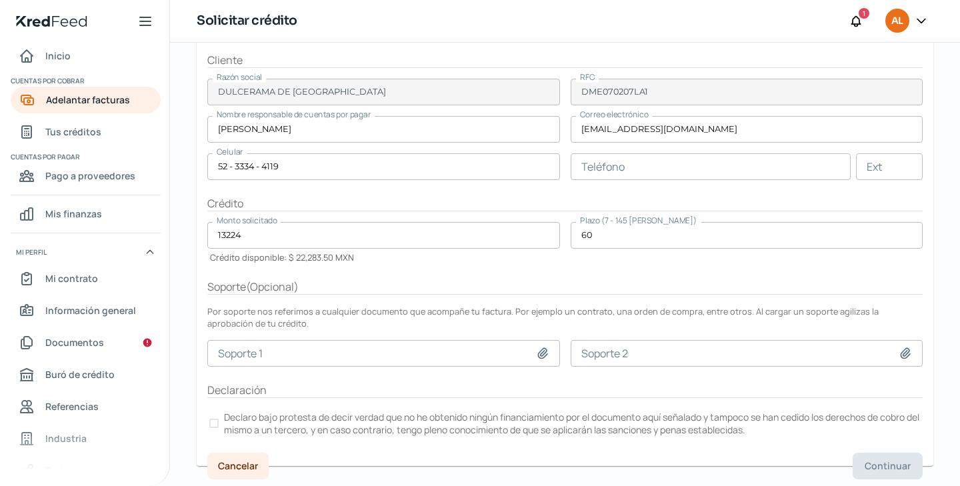
click at [671, 420] on p "Declaro bajo protesta de decir verdad que no he obtenido ningún financiamiento …" at bounding box center [572, 423] width 697 height 25
click at [868, 437] on form "Factura DU 1 factura De DULCERAMA DE MEXICO Ver factura Total menos impuestos $…" at bounding box center [565, 203] width 737 height 525
click at [868, 453] on button "Continuar" at bounding box center [888, 466] width 70 height 27
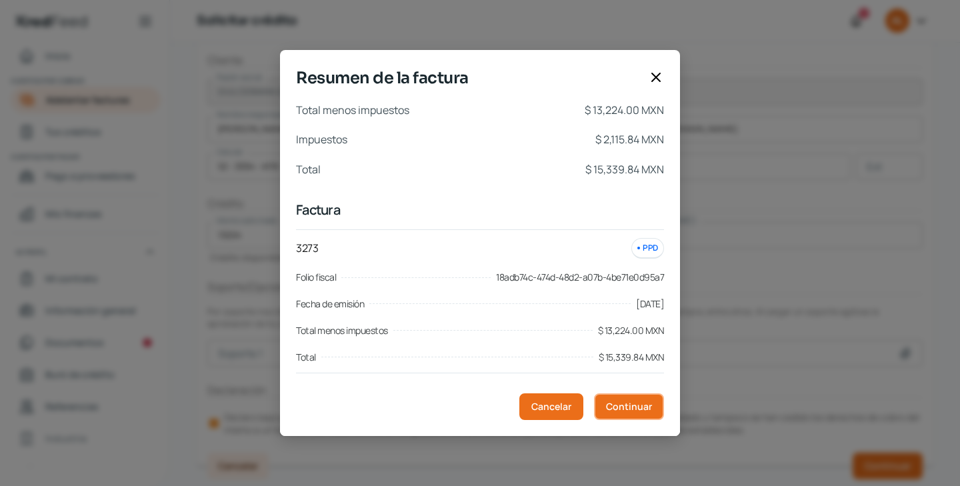
click at [629, 411] on span "Continuar" at bounding box center [629, 406] width 46 height 9
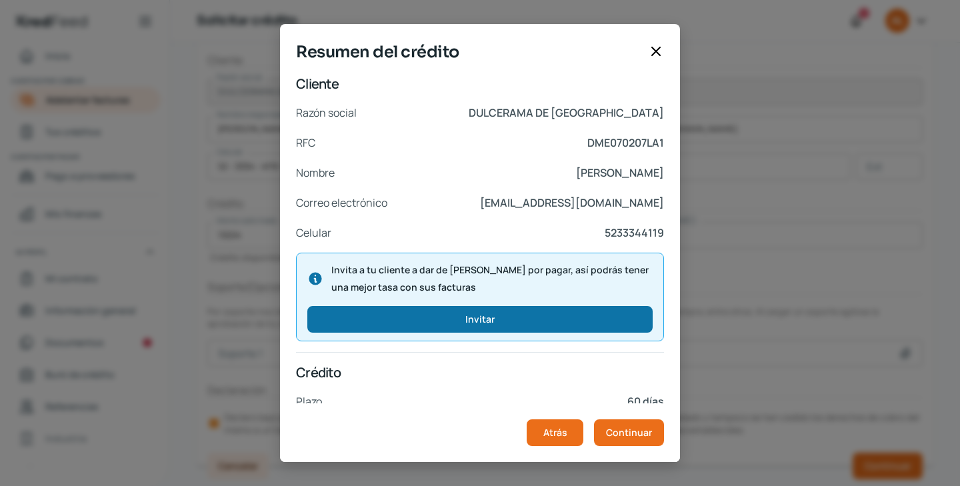
scroll to position [233, 0]
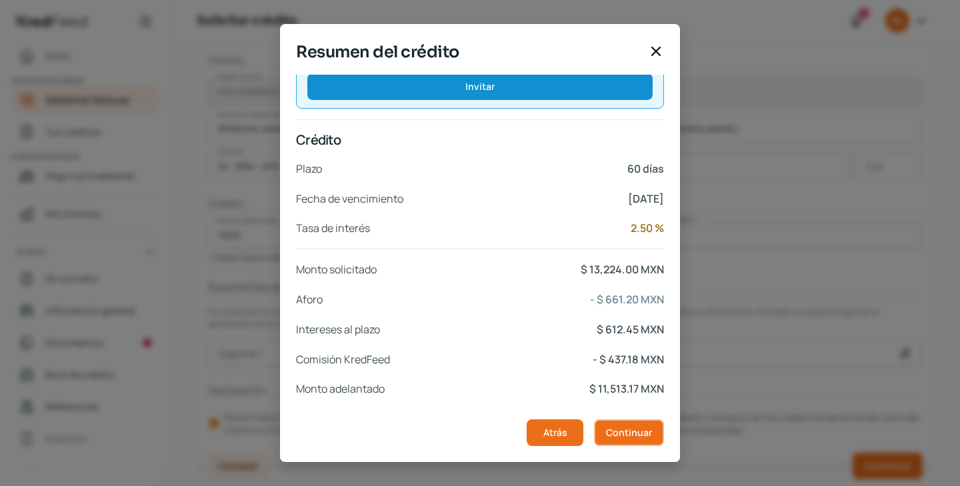
click at [632, 428] on span "Continuar" at bounding box center [629, 432] width 46 height 9
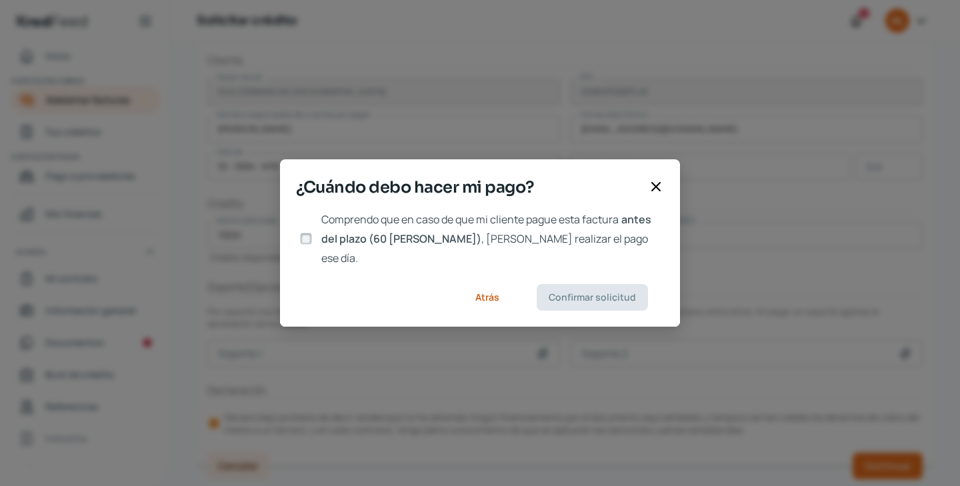
click at [489, 268] on footer "Atrás Confirmar solicitud" at bounding box center [480, 297] width 400 height 59
click at [489, 251] on span ", [PERSON_NAME] realizar el pago ese día." at bounding box center [484, 248] width 327 height 34
click at [312, 245] on input "Comprendo que en caso de que mi cliente pague esta factura antes del plazo (60 …" at bounding box center [306, 239] width 12 height 12
checkbox input "true"
click at [548, 284] on button "Confirmar solicitud" at bounding box center [592, 297] width 111 height 27
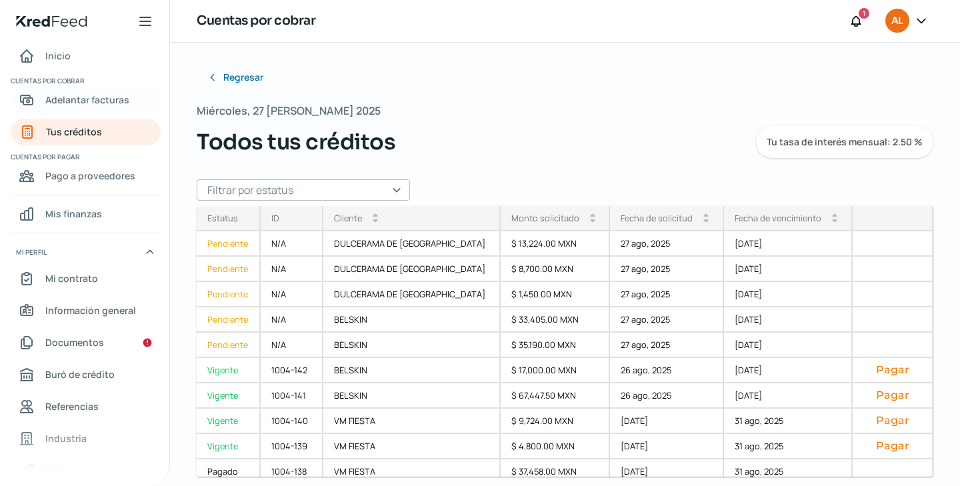
click at [113, 102] on span "Adelantar facturas" at bounding box center [87, 99] width 84 height 17
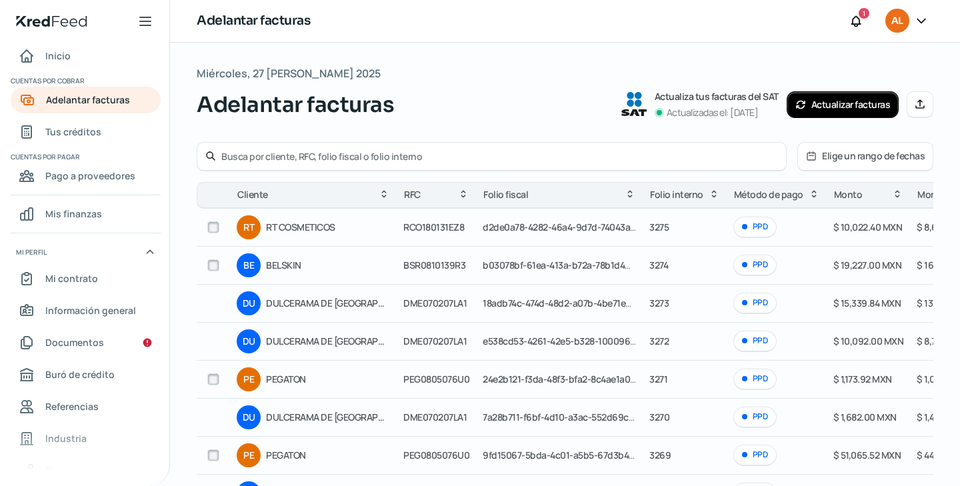
click at [232, 161] on input "text" at bounding box center [499, 156] width 557 height 13
click at [95, 64] on link "Inicio" at bounding box center [86, 56] width 150 height 27
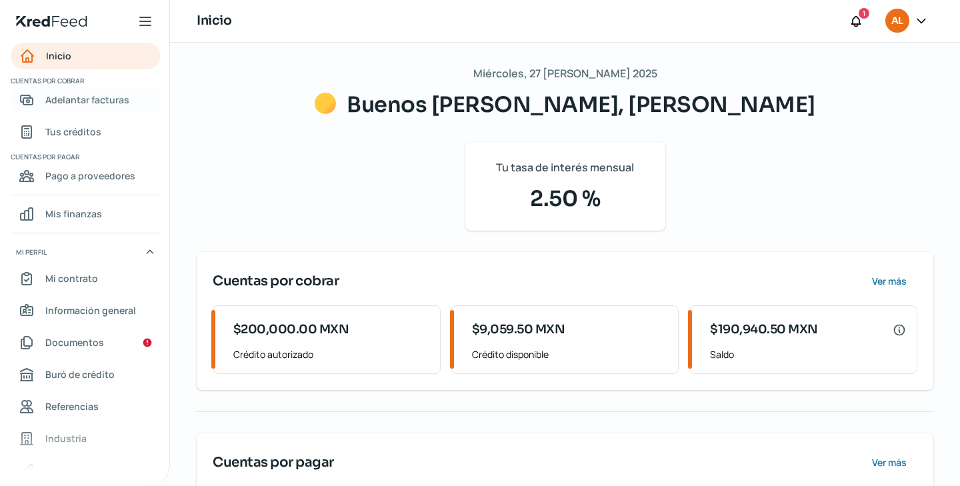
click at [87, 89] on link "Adelantar facturas" at bounding box center [86, 100] width 150 height 27
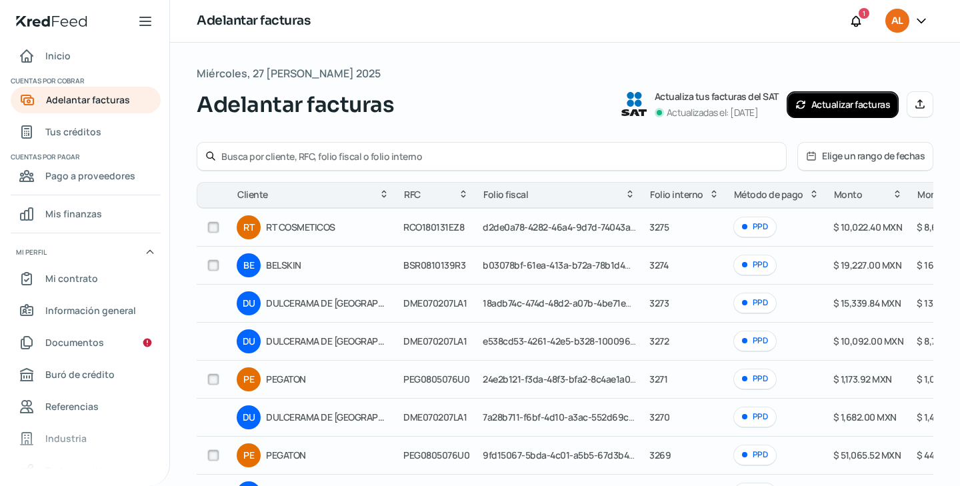
click at [247, 151] on input "text" at bounding box center [499, 156] width 557 height 13
paste input "3263"
type input "3263"
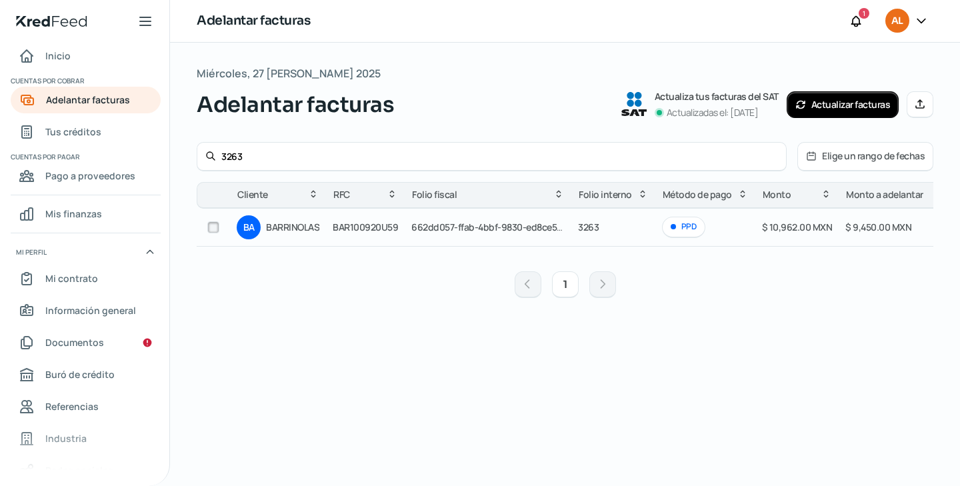
click at [218, 228] on input "checkbox" at bounding box center [213, 227] width 12 height 12
checkbox input "true"
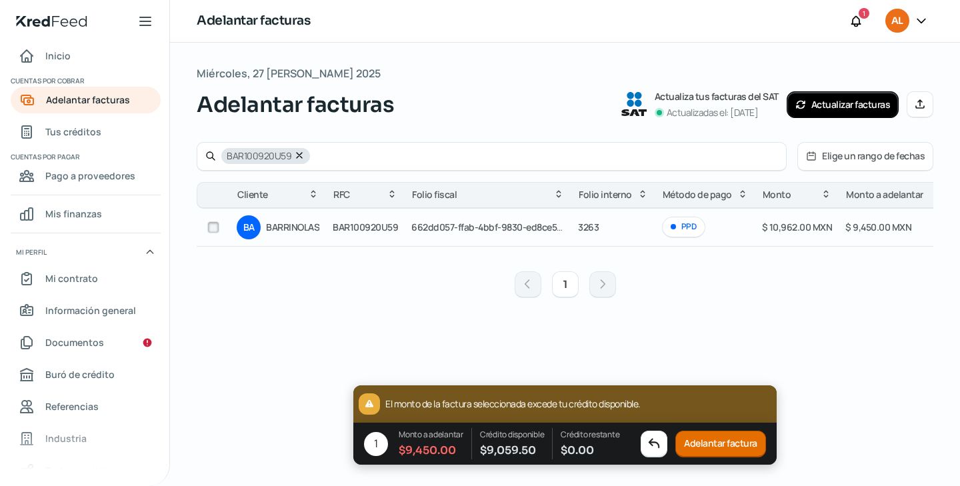
checkbox input "false"
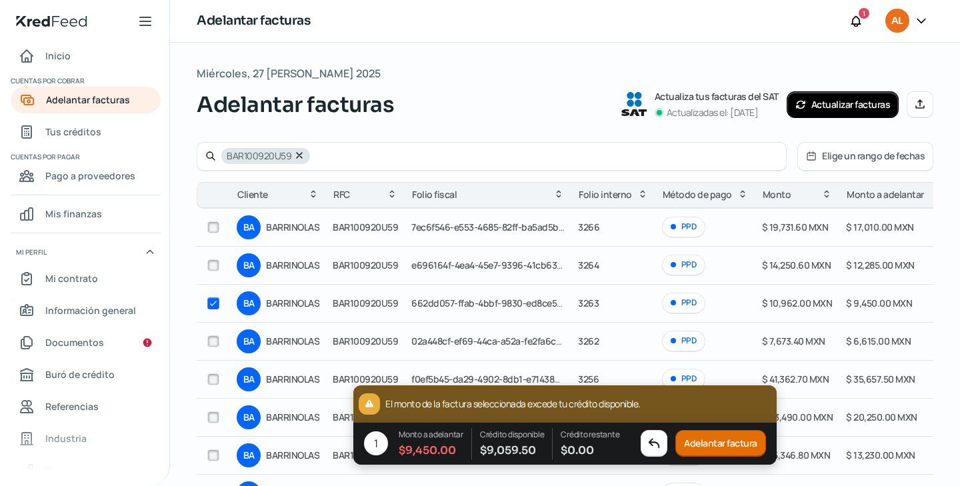
click at [297, 155] on icon at bounding box center [299, 155] width 5 height 5
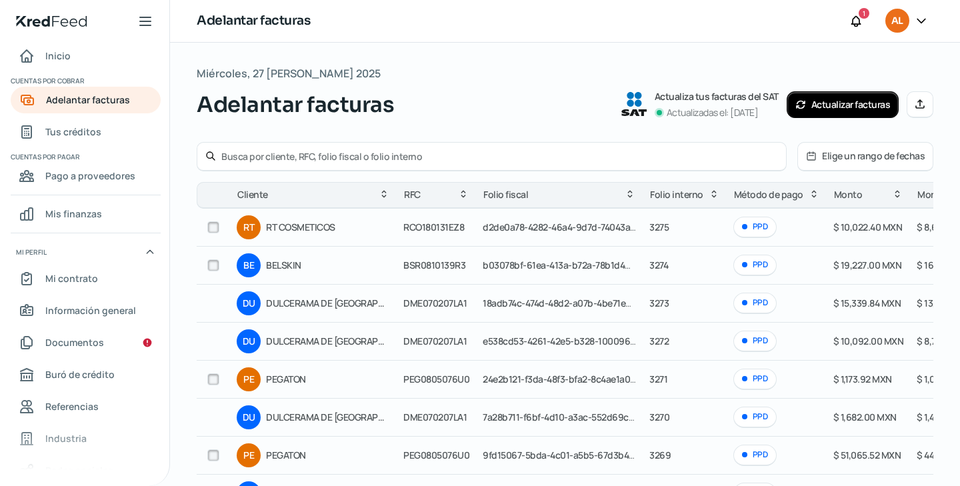
click at [304, 157] on input "text" at bounding box center [499, 156] width 557 height 13
paste input "3262"
type input "3262"
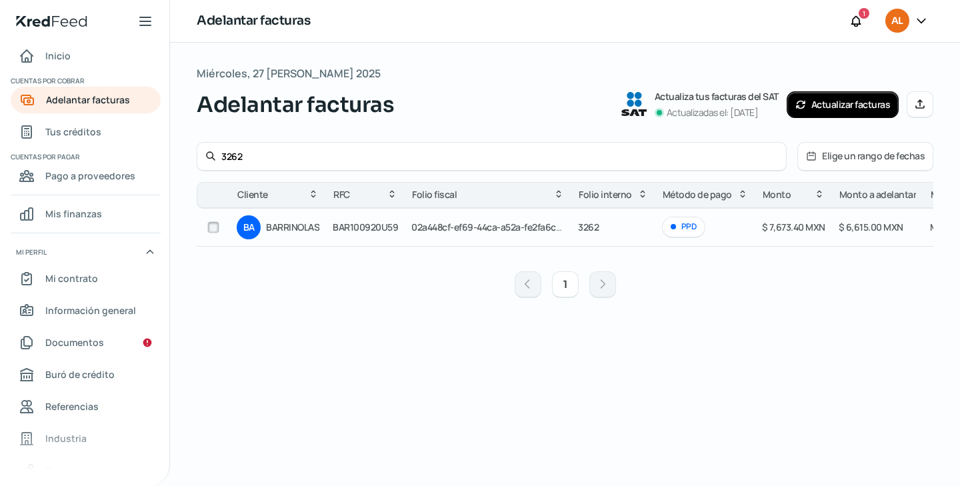
click at [214, 229] on input "checkbox" at bounding box center [213, 227] width 12 height 12
checkbox input "true"
checkbox input "false"
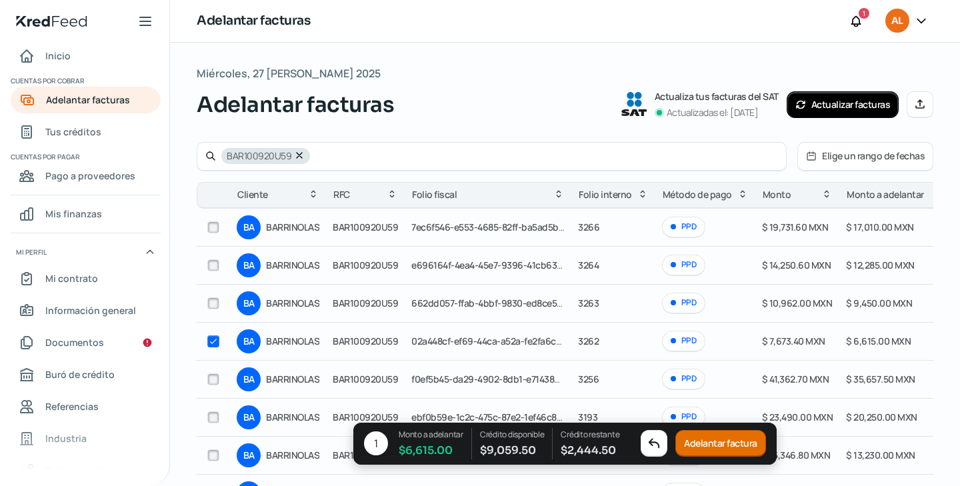
click at [714, 443] on button "Adelantar factura" at bounding box center [721, 444] width 91 height 27
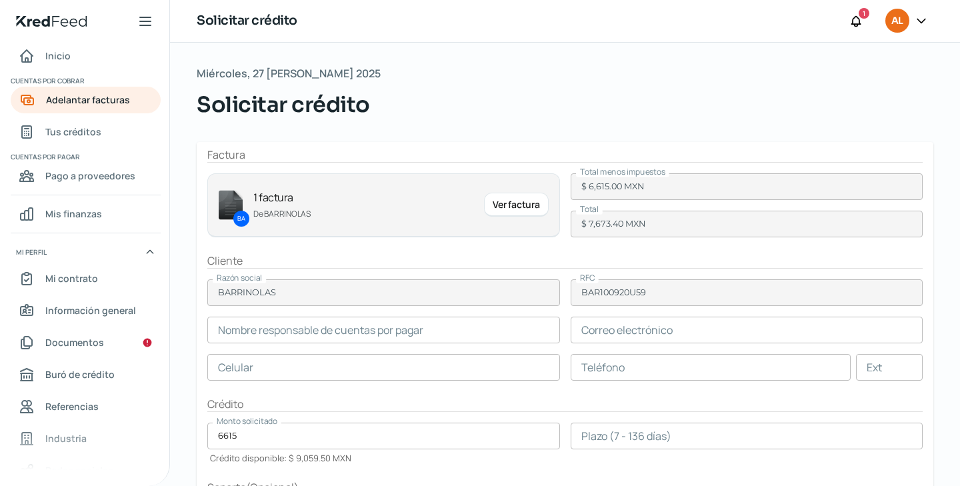
click at [648, 427] on input "number" at bounding box center [747, 436] width 353 height 27
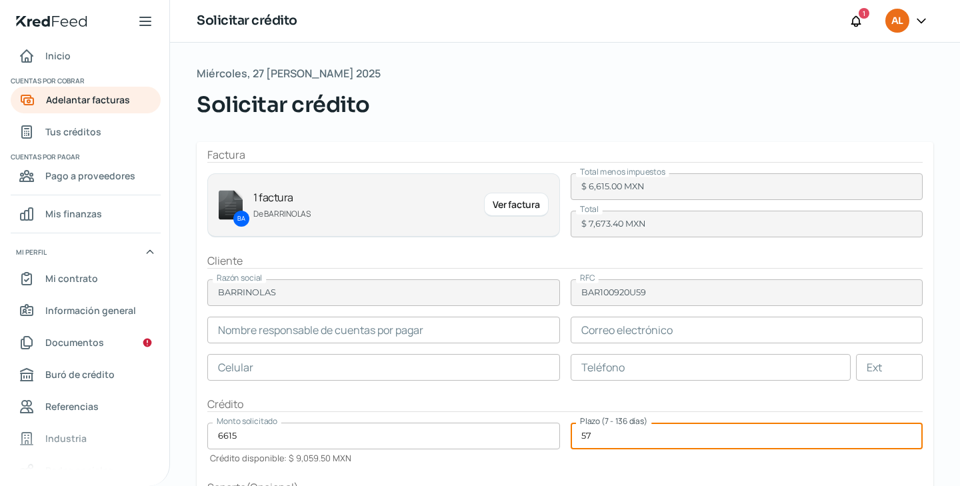
scroll to position [201, 0]
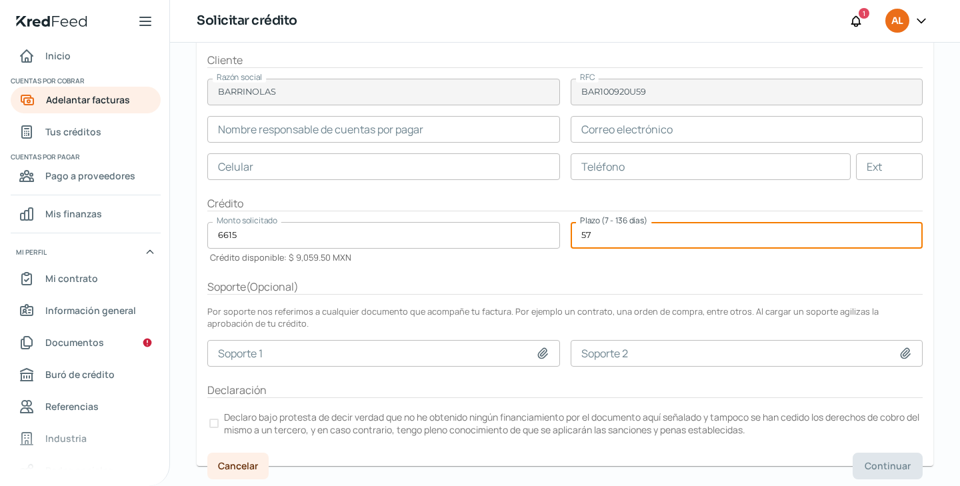
type input "57"
click at [267, 421] on p "Declaro bajo protesta de decir verdad que no he obtenido ningún financiamiento …" at bounding box center [572, 423] width 697 height 25
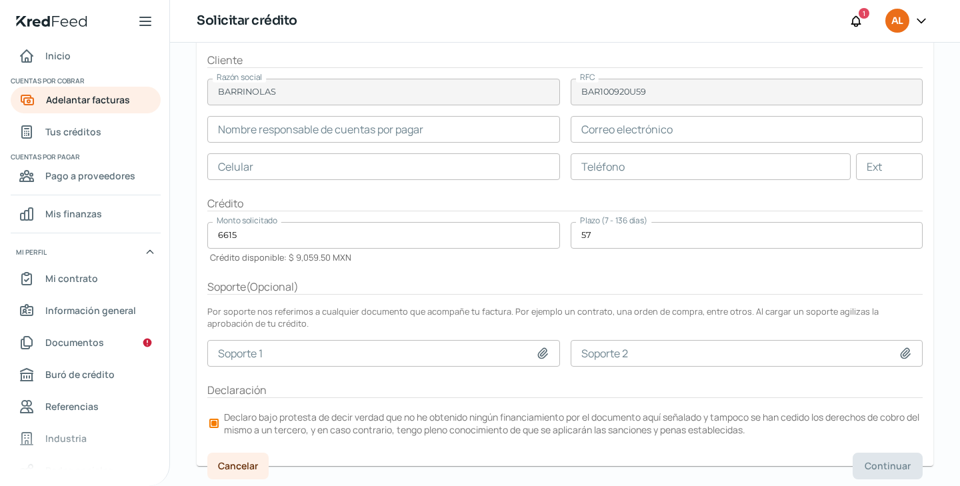
click at [626, 295] on form "Factura BA 1 factura De BARRINOLAS Ver factura Total menos impuestos $ 6,615.00…" at bounding box center [565, 203] width 737 height 525
click at [522, 415] on p "Declaro bajo protesta de decir verdad que no he obtenido ningún financiamiento …" at bounding box center [572, 423] width 697 height 25
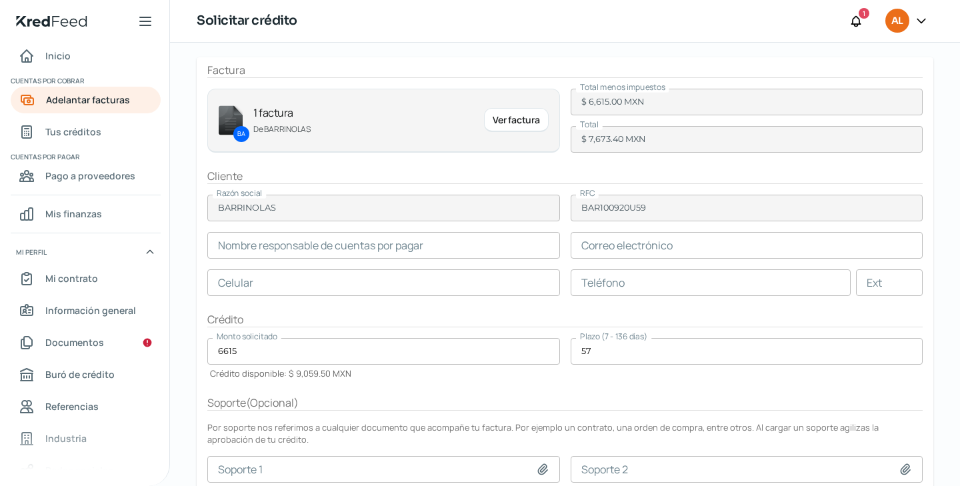
scroll to position [76, 0]
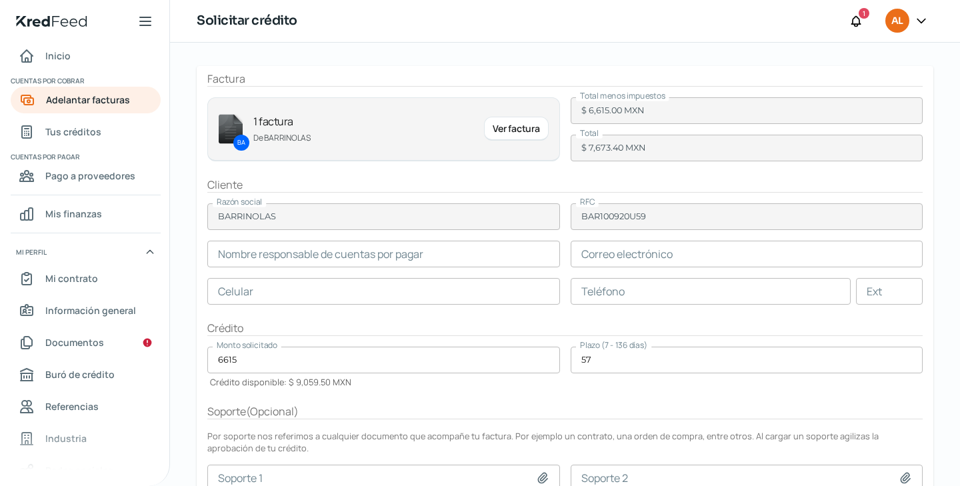
click at [510, 264] on input "text" at bounding box center [383, 254] width 353 height 27
click at [558, 321] on div "Crédito" at bounding box center [565, 328] width 716 height 15
